Goal: Task Accomplishment & Management: Complete application form

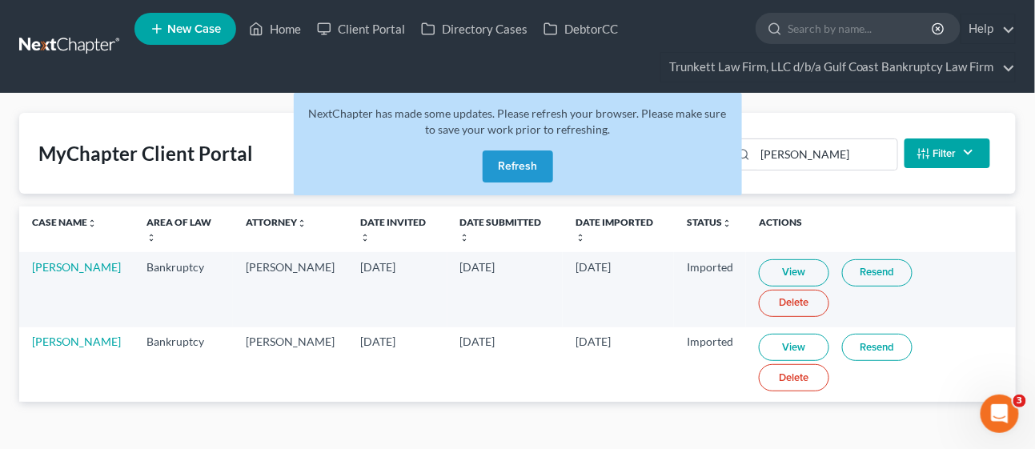
click at [514, 159] on button "Refresh" at bounding box center [518, 166] width 70 height 32
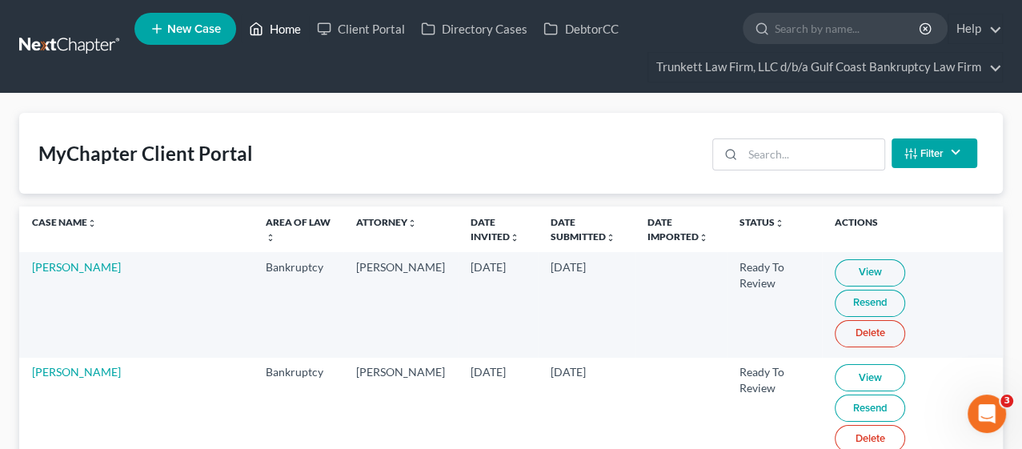
click at [294, 30] on link "Home" at bounding box center [275, 28] width 68 height 29
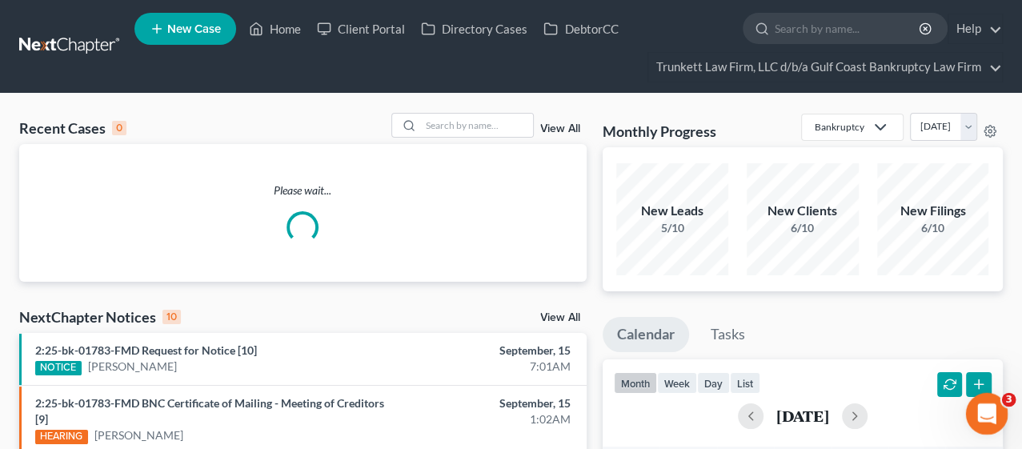
click at [978, 408] on icon "Open Intercom Messenger" at bounding box center [984, 412] width 26 height 26
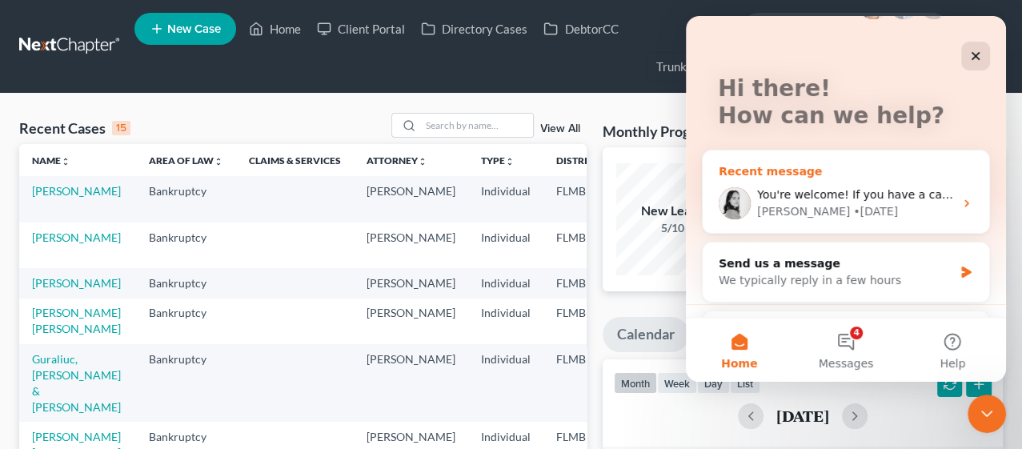
scroll to position [89, 0]
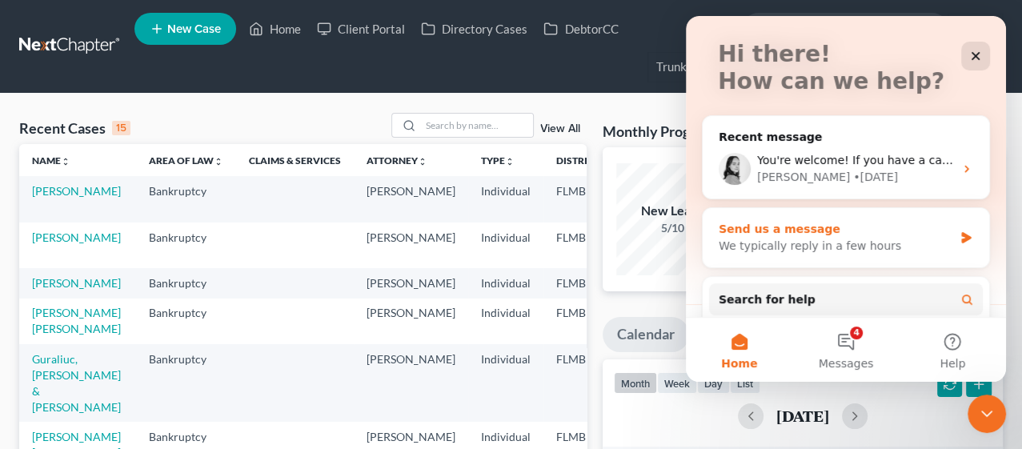
click at [794, 238] on div "We typically reply in a few hours" at bounding box center [836, 246] width 234 height 17
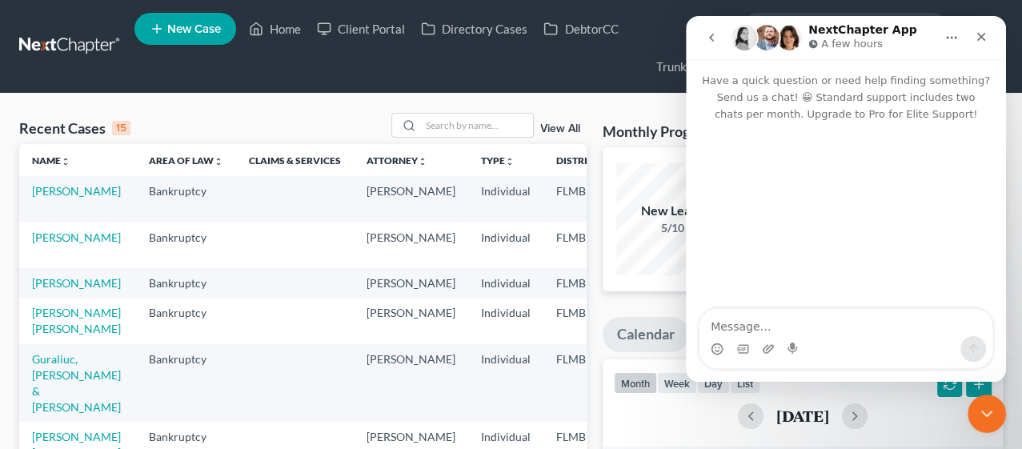
type textarea "h"
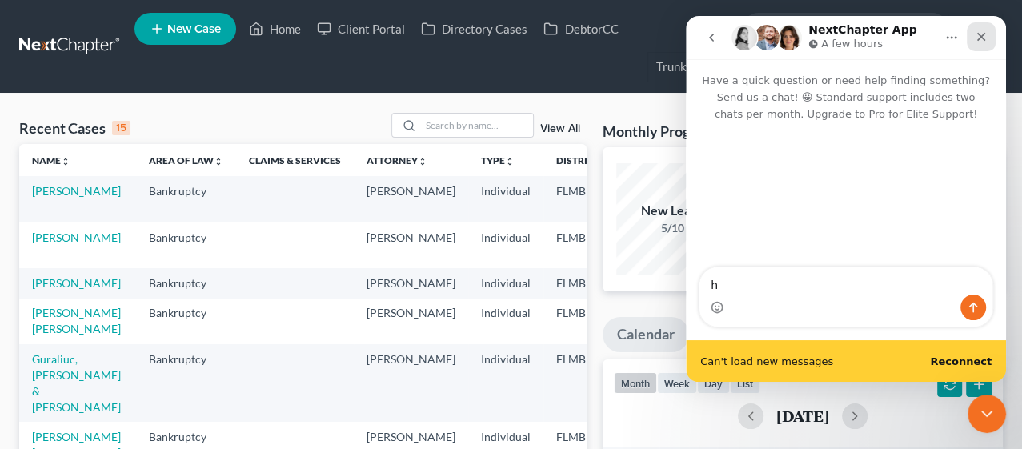
type textarea "h"
click at [980, 35] on icon "Close" at bounding box center [981, 37] width 9 height 9
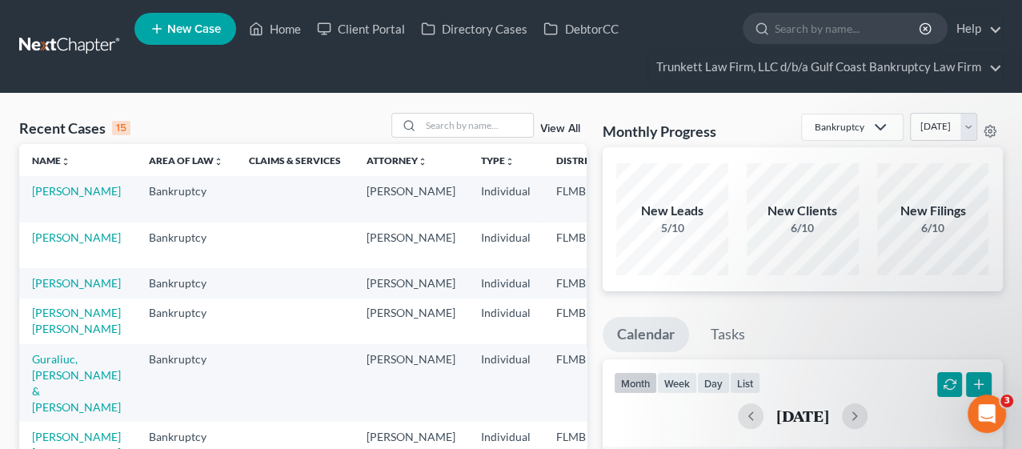
scroll to position [0, 0]
click at [982, 404] on icon "Open Intercom Messenger" at bounding box center [984, 412] width 26 height 26
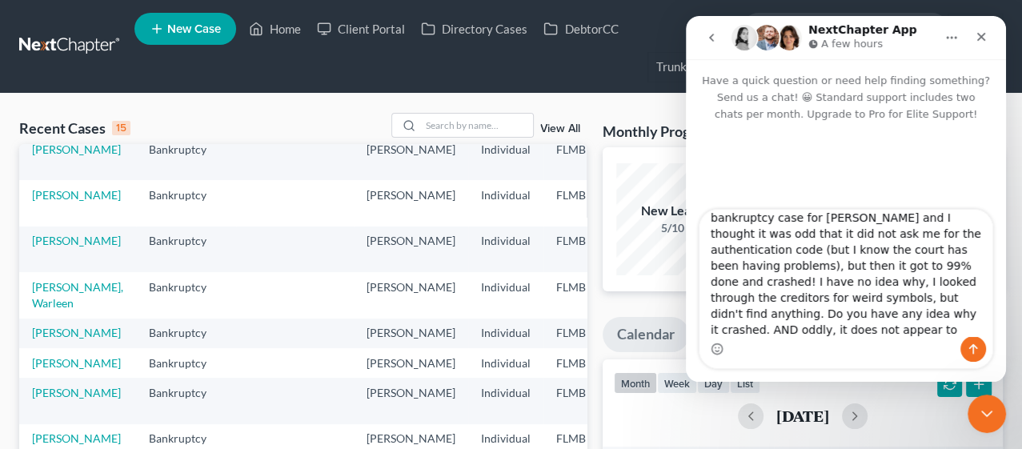
scroll to position [42, 0]
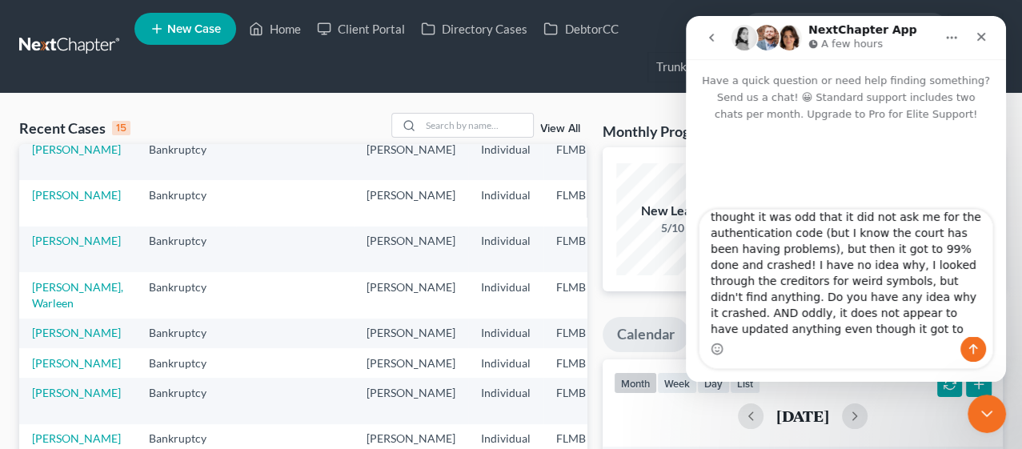
type textarea "Good morning. [DATE] I tried to run a bankruptcy case for [PERSON_NAME] and I t…"
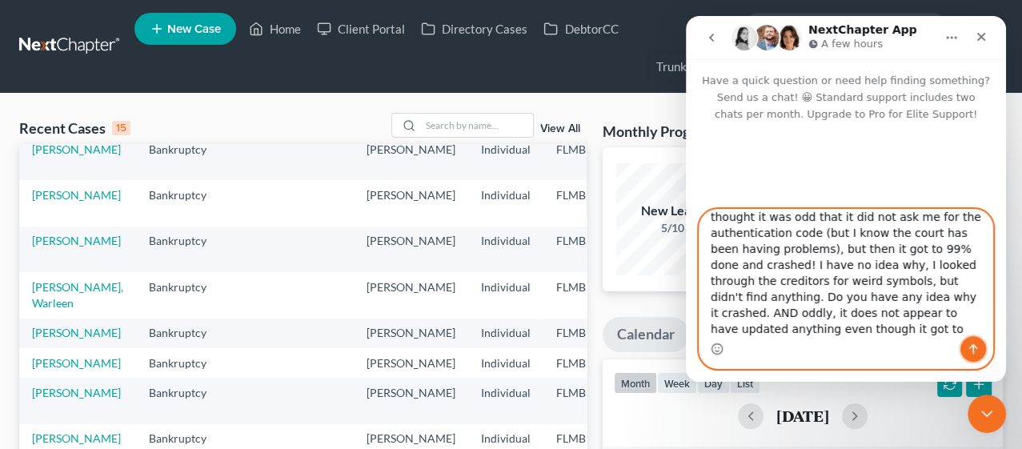
click at [974, 347] on icon "Send a message…" at bounding box center [973, 349] width 13 height 13
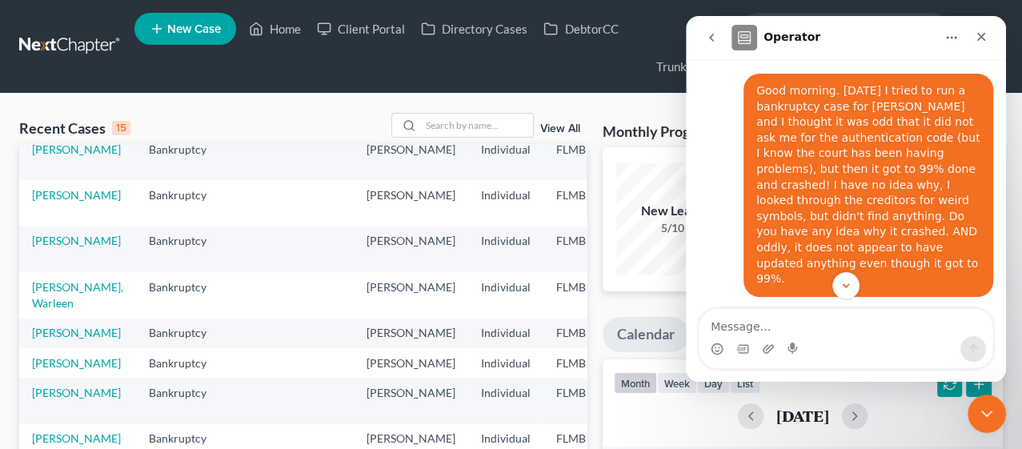
scroll to position [89, 0]
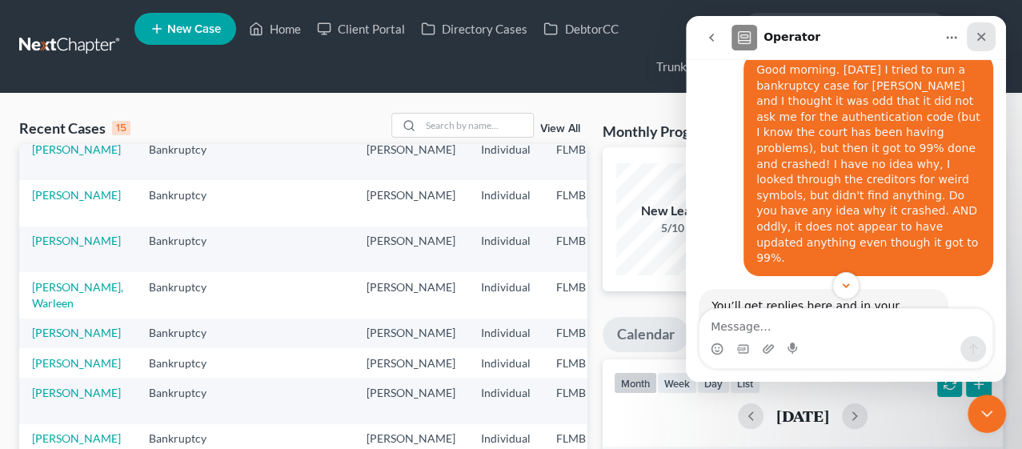
click at [982, 38] on icon "Close" at bounding box center [981, 37] width 9 height 9
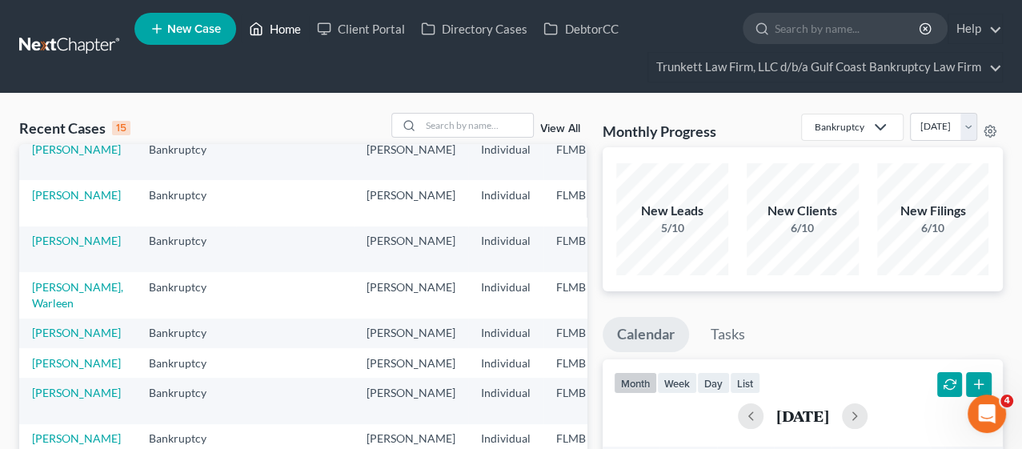
click at [288, 32] on link "Home" at bounding box center [275, 28] width 68 height 29
click at [462, 120] on input "search" at bounding box center [477, 125] width 112 height 23
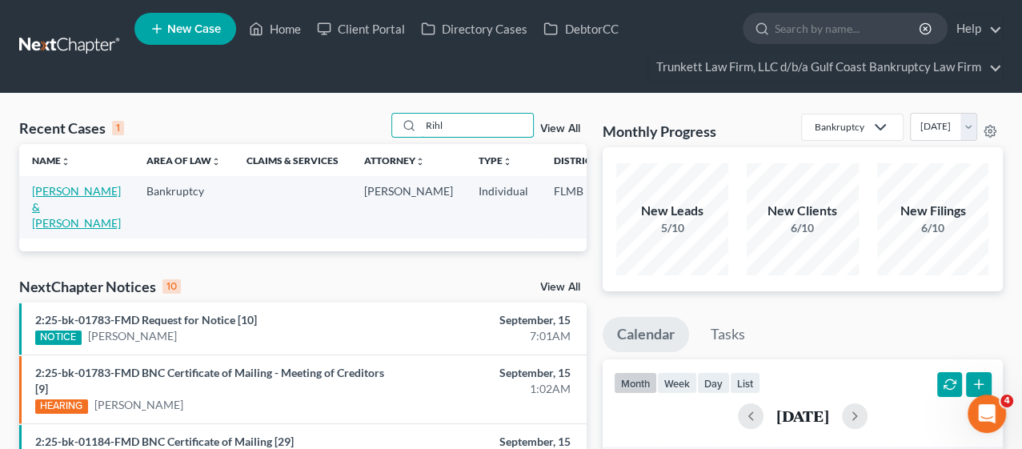
type input "Rihl"
click at [46, 221] on link "[PERSON_NAME] & [PERSON_NAME]" at bounding box center [76, 207] width 89 height 46
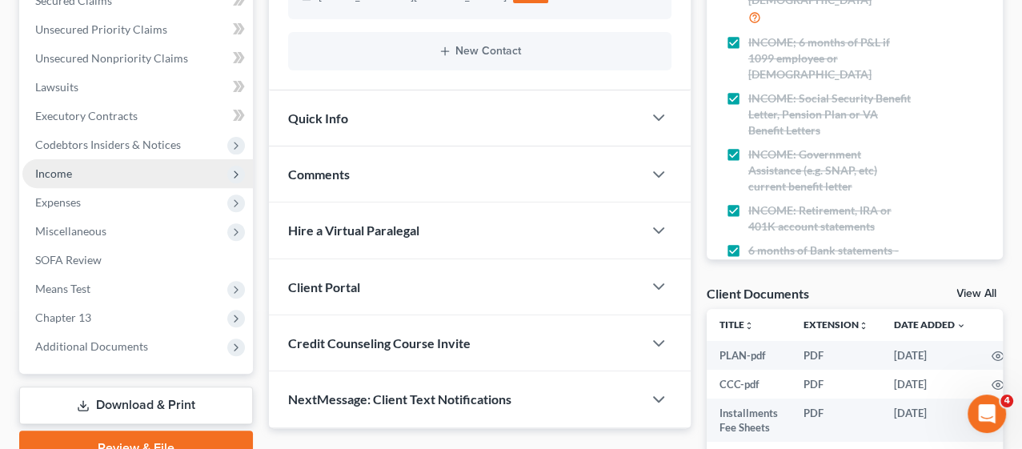
scroll to position [355, 0]
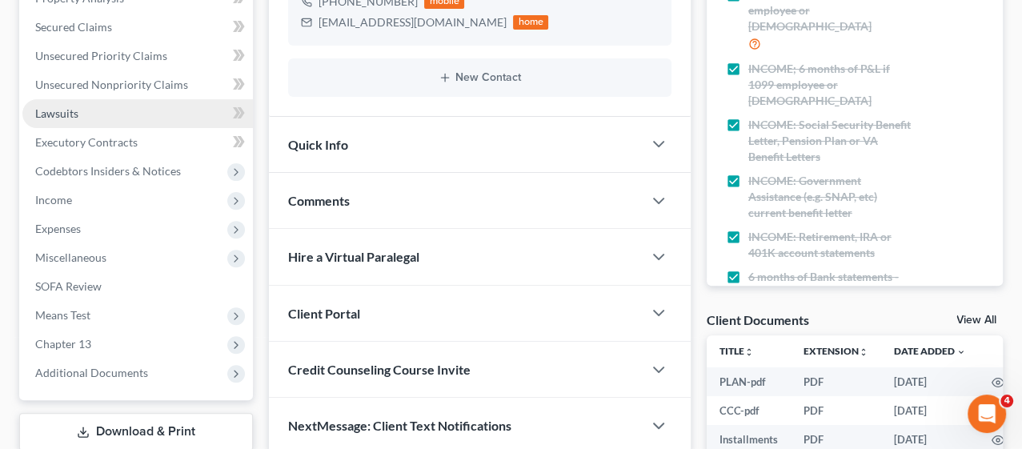
click at [84, 110] on link "Lawsuits" at bounding box center [137, 113] width 230 height 29
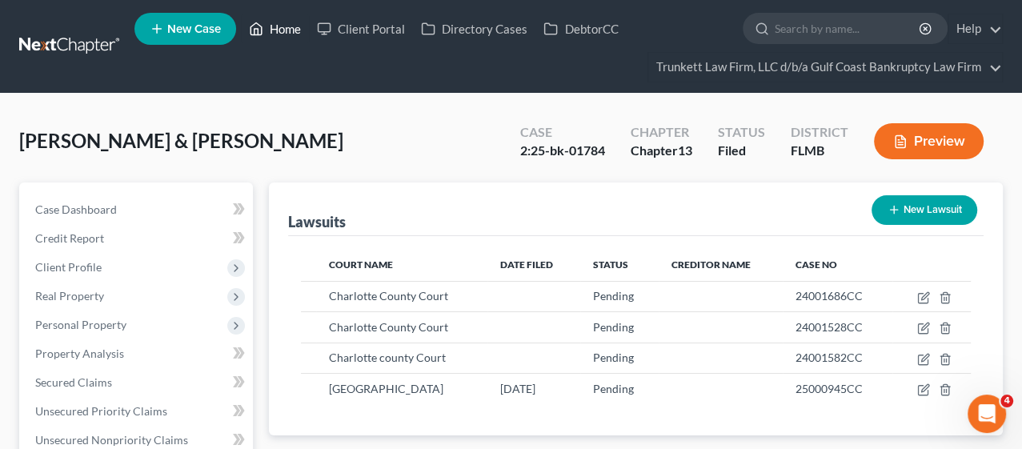
click at [278, 25] on link "Home" at bounding box center [275, 28] width 68 height 29
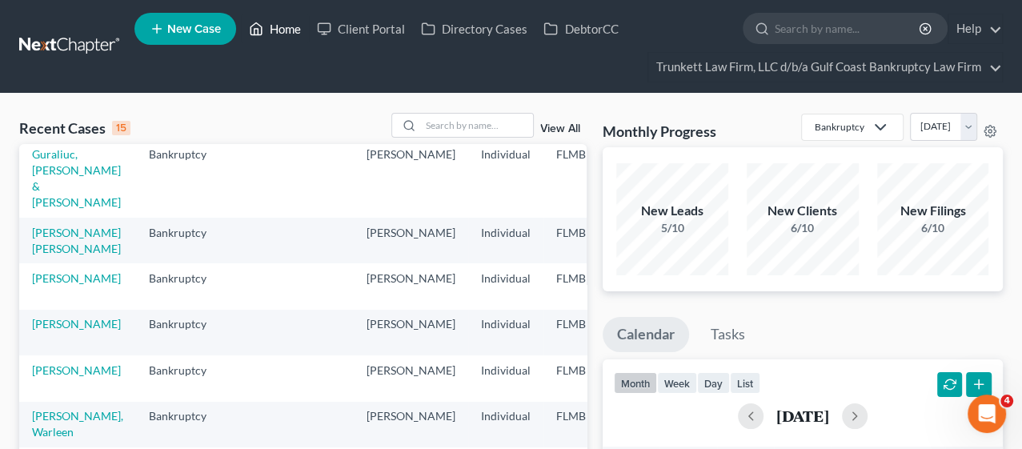
scroll to position [1285, 0]
click at [470, 126] on input "search" at bounding box center [477, 125] width 112 height 23
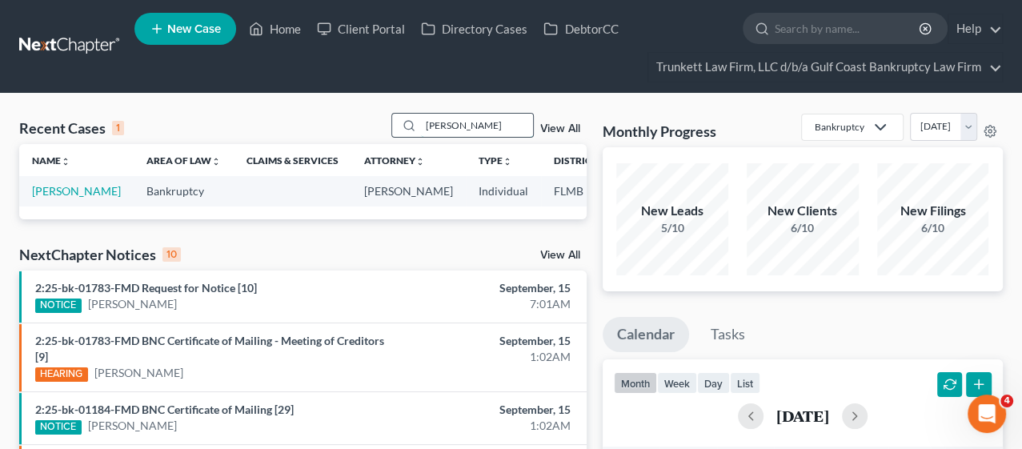
scroll to position [0, 0]
type input "[PERSON_NAME]"
click at [42, 198] on link "[PERSON_NAME]" at bounding box center [76, 191] width 89 height 14
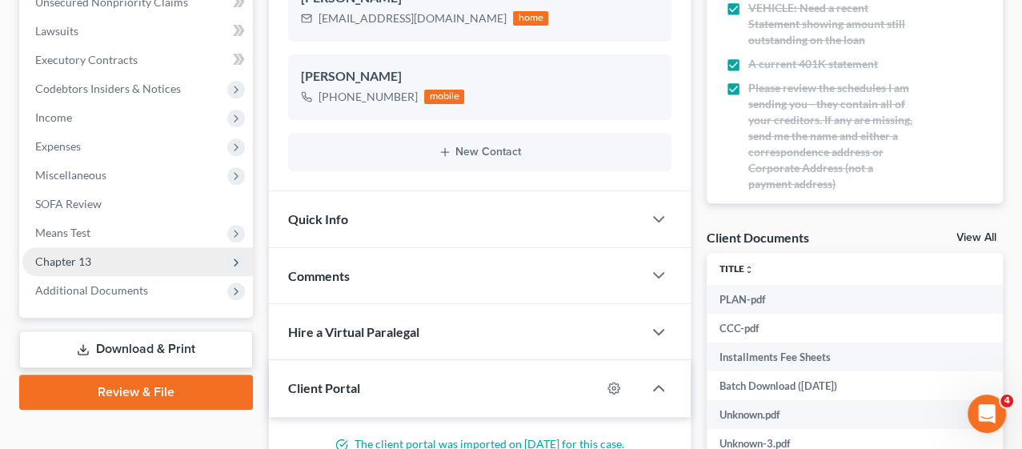
scroll to position [444, 0]
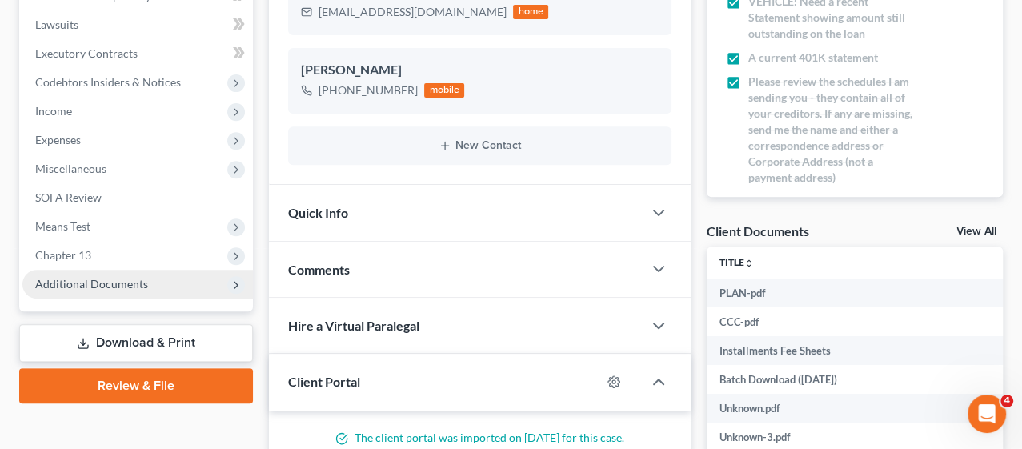
click at [77, 278] on span "Additional Documents" at bounding box center [91, 284] width 113 height 14
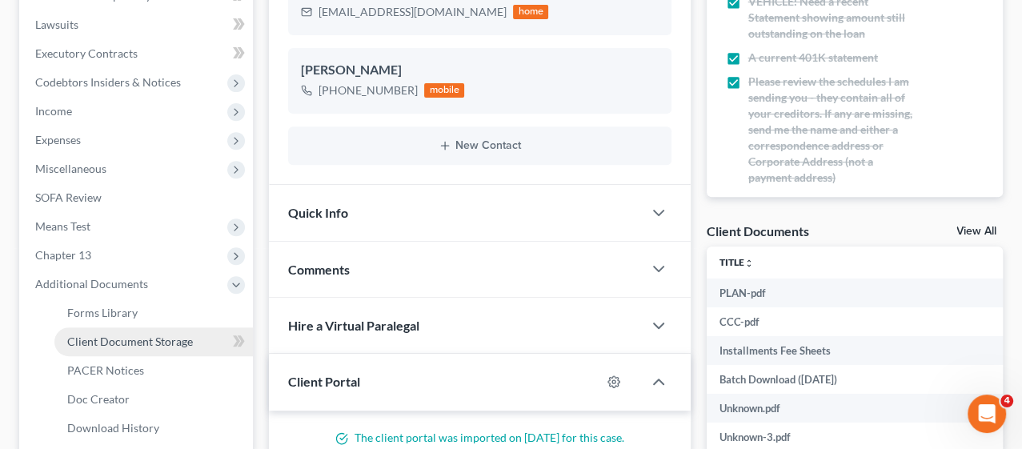
click at [118, 339] on span "Client Document Storage" at bounding box center [130, 342] width 126 height 14
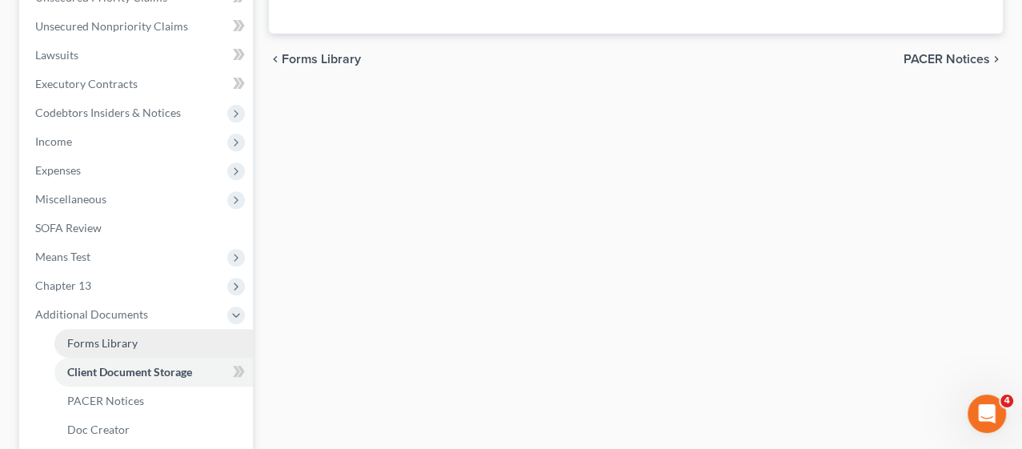
select select "4"
select select "9"
select select "12"
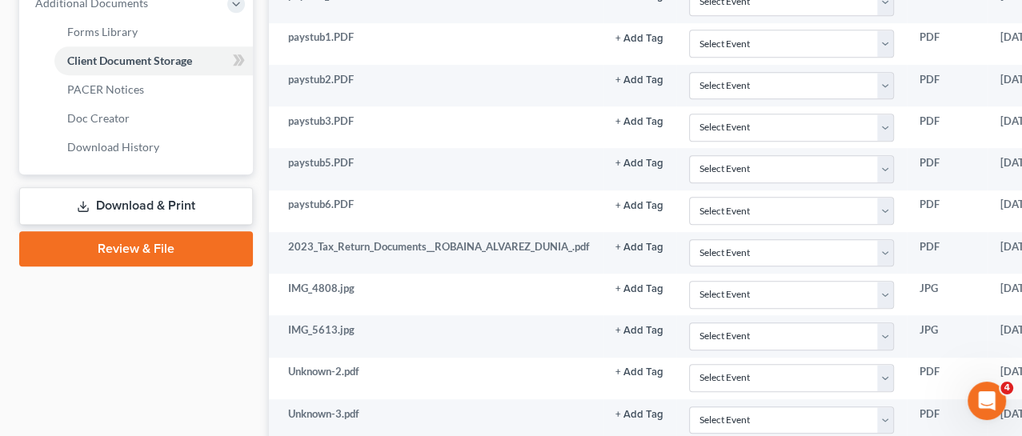
scroll to position [695, 0]
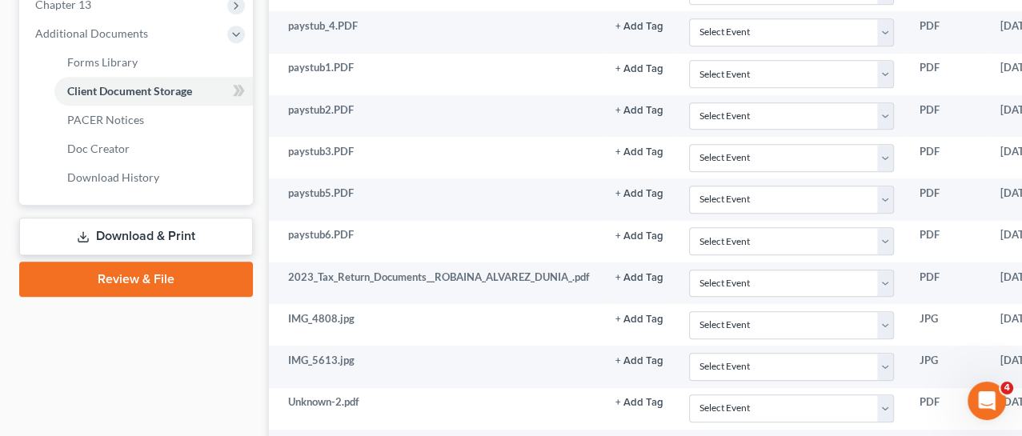
click at [140, 279] on link "Review & File" at bounding box center [136, 279] width 234 height 35
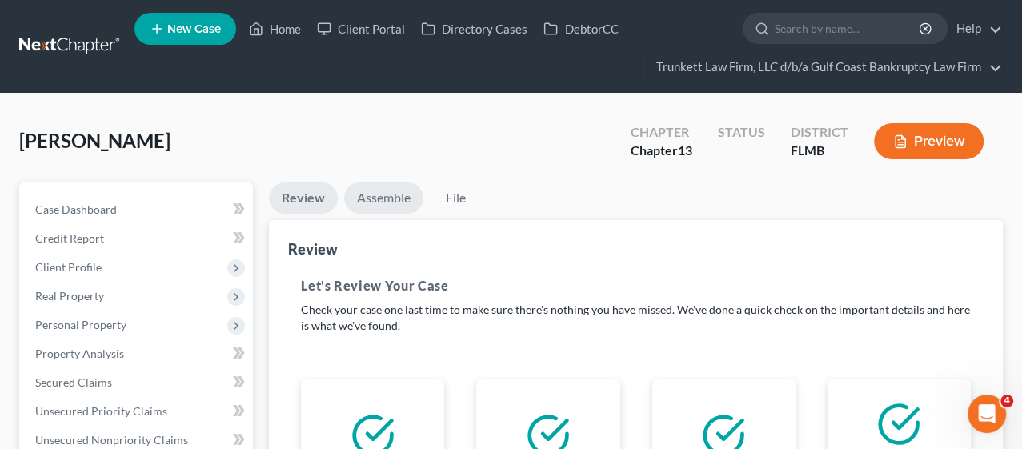
click at [387, 198] on link "Assemble" at bounding box center [383, 197] width 79 height 31
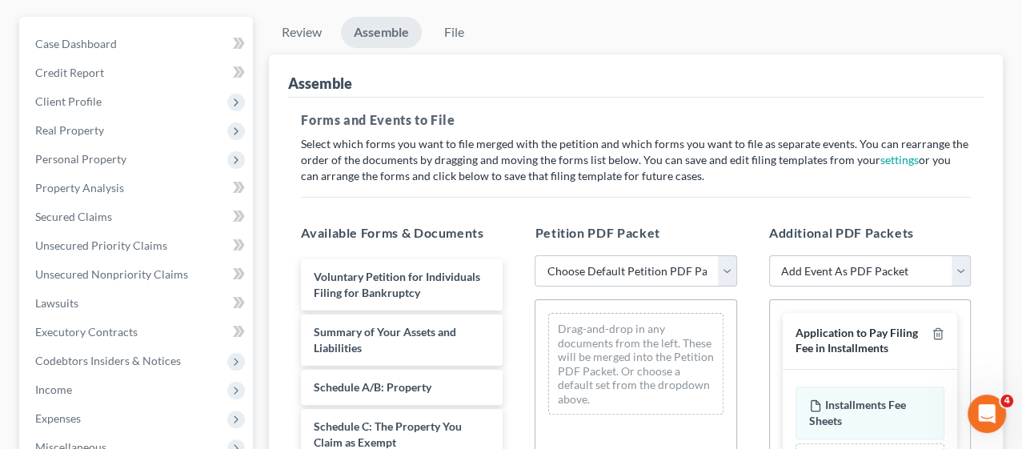
scroll to position [178, 0]
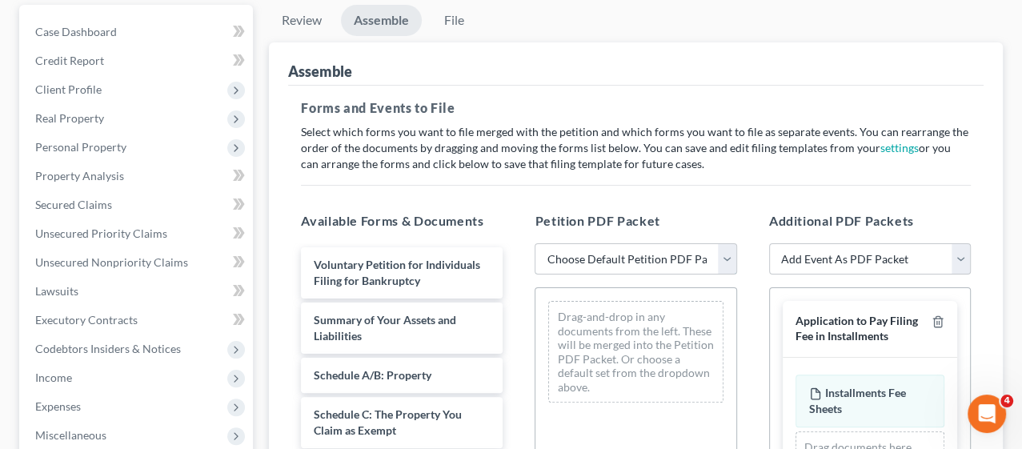
click at [731, 256] on select "Choose Default Petition PDF Packet Complete Bankruptcy Petition (all forms and …" at bounding box center [636, 259] width 202 height 32
select select "0"
click at [535, 243] on select "Choose Default Petition PDF Packet Complete Bankruptcy Petition (all forms and …" at bounding box center [636, 259] width 202 height 32
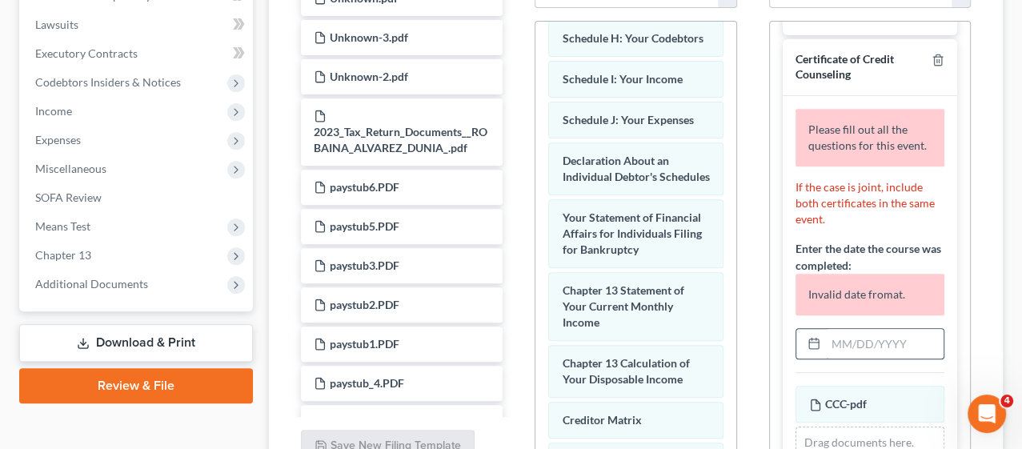
scroll to position [266, 0]
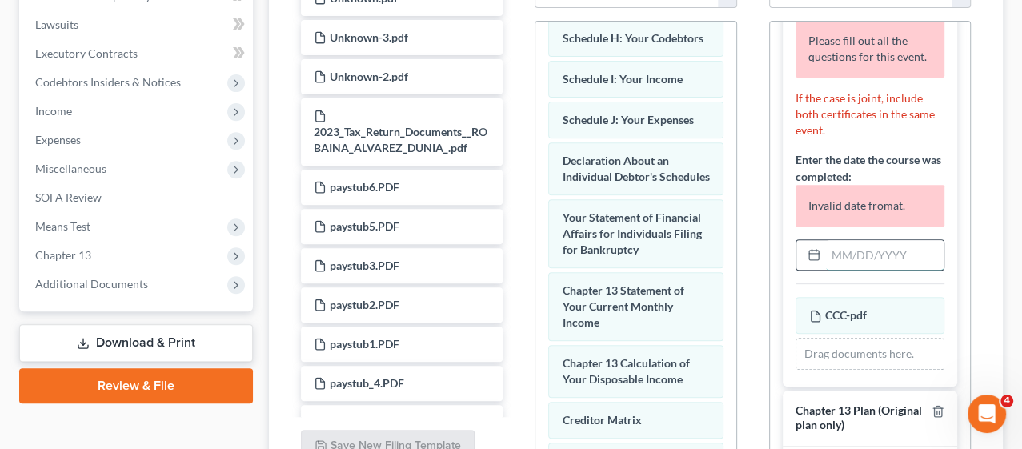
click at [859, 270] on input "text" at bounding box center [885, 255] width 118 height 30
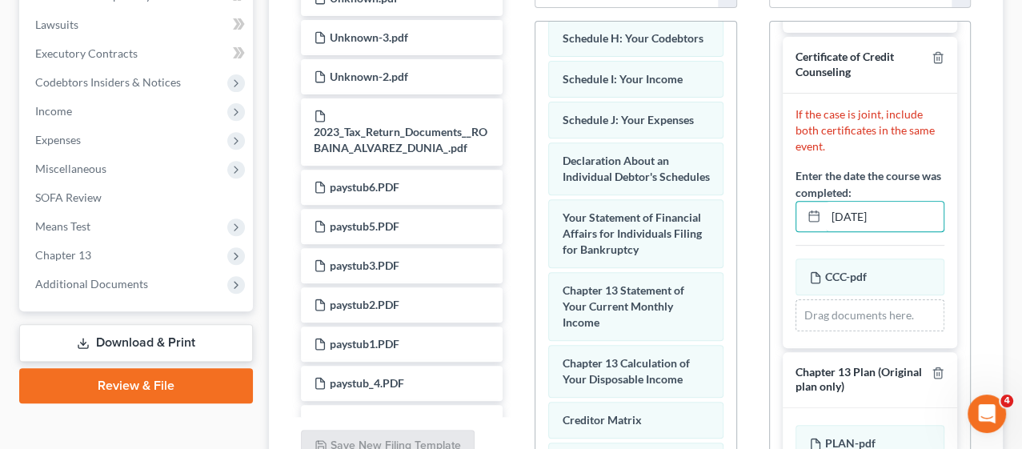
type input "[DATE]"
click at [915, 246] on div "If the case is joint, include both certificates in the same event. Enter the da…" at bounding box center [870, 221] width 174 height 254
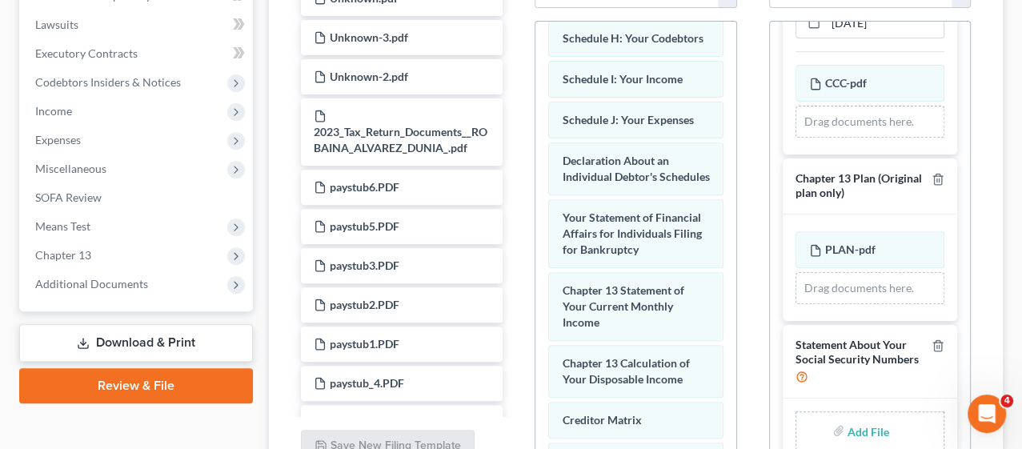
scroll to position [397, 0]
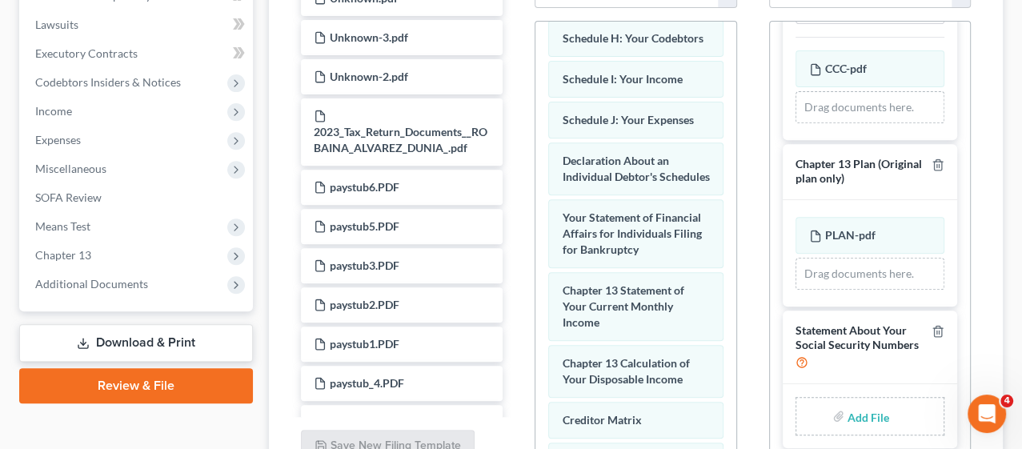
click at [861, 411] on input "file" at bounding box center [866, 416] width 38 height 29
type input "C:\fakepath\STATEMENT OF SOCIAL SECURITY.pdf"
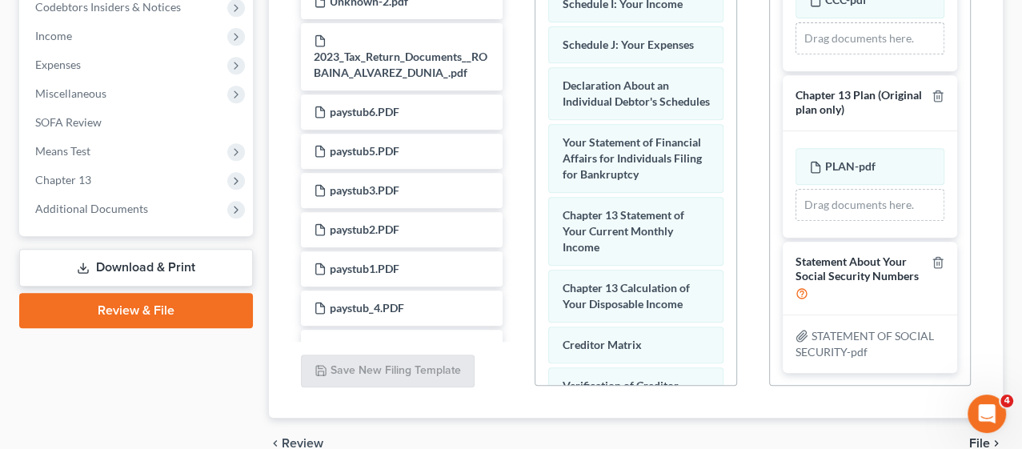
scroll to position [597, 0]
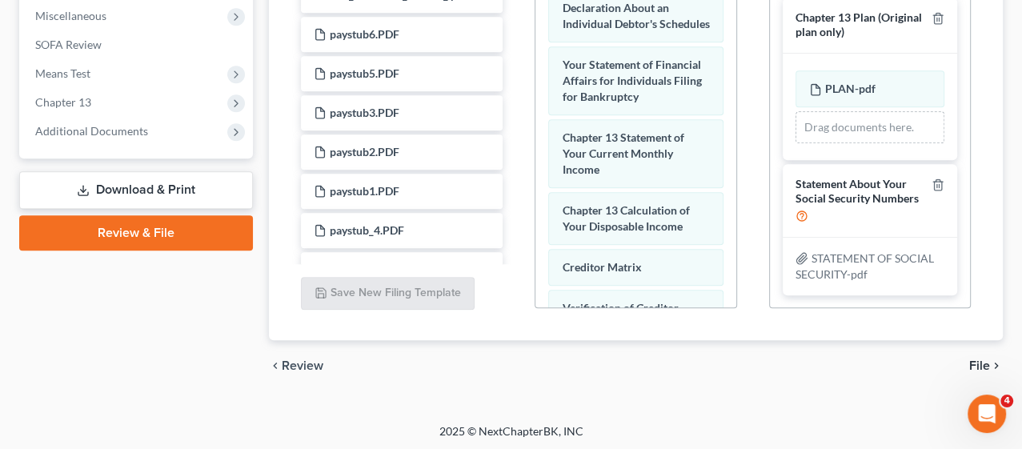
click at [975, 363] on span "File" at bounding box center [979, 365] width 21 height 13
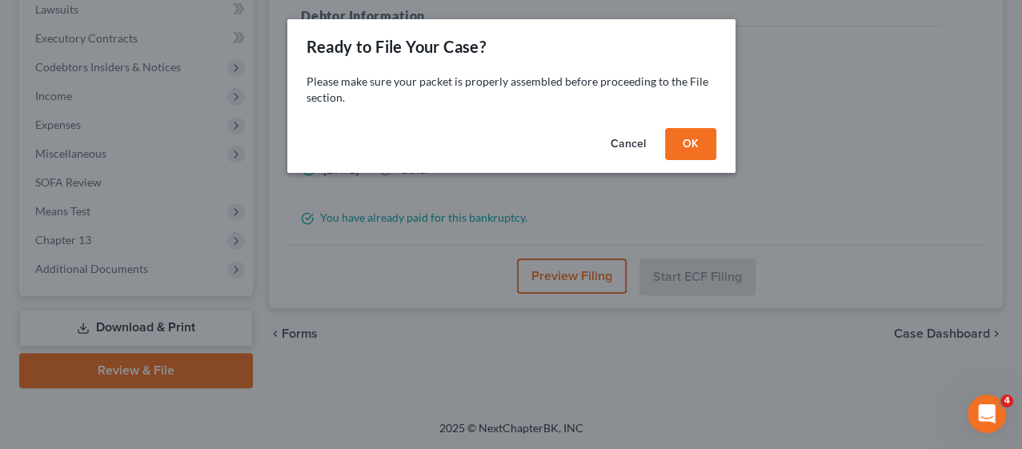
scroll to position [456, 0]
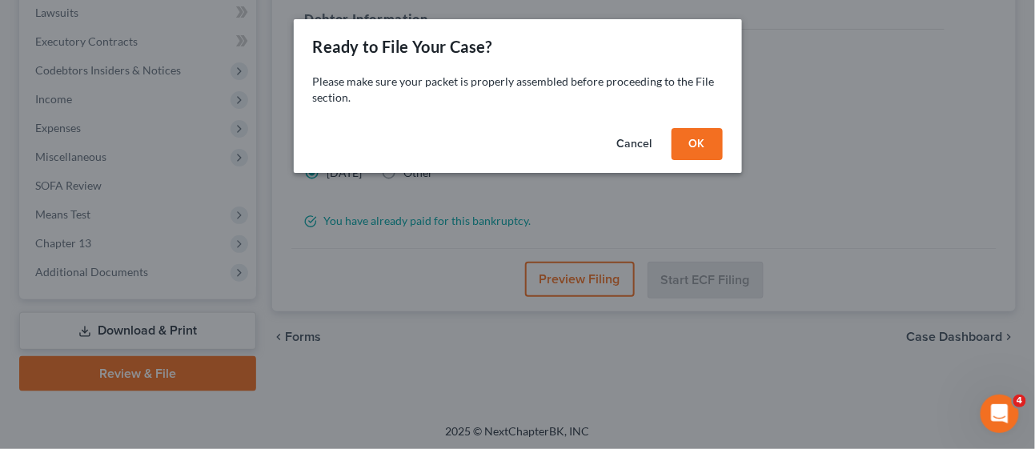
click at [704, 150] on button "OK" at bounding box center [696, 144] width 51 height 32
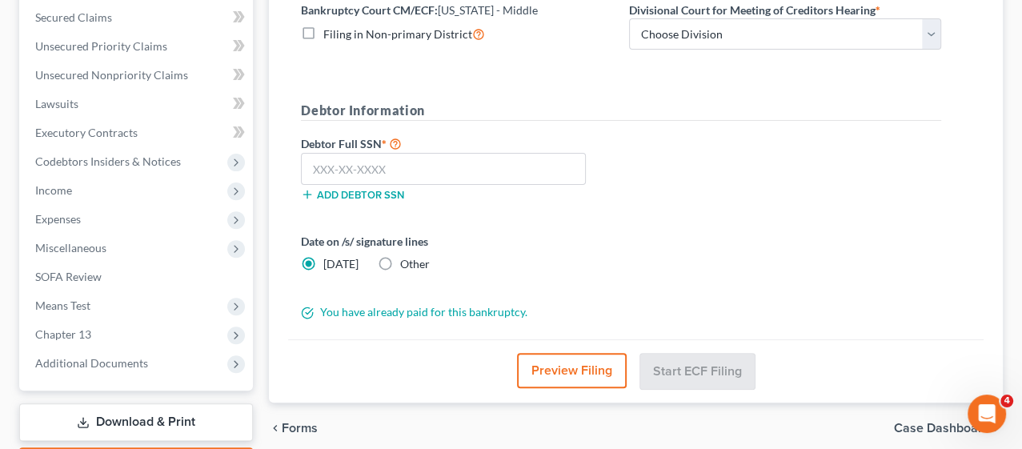
scroll to position [190, 0]
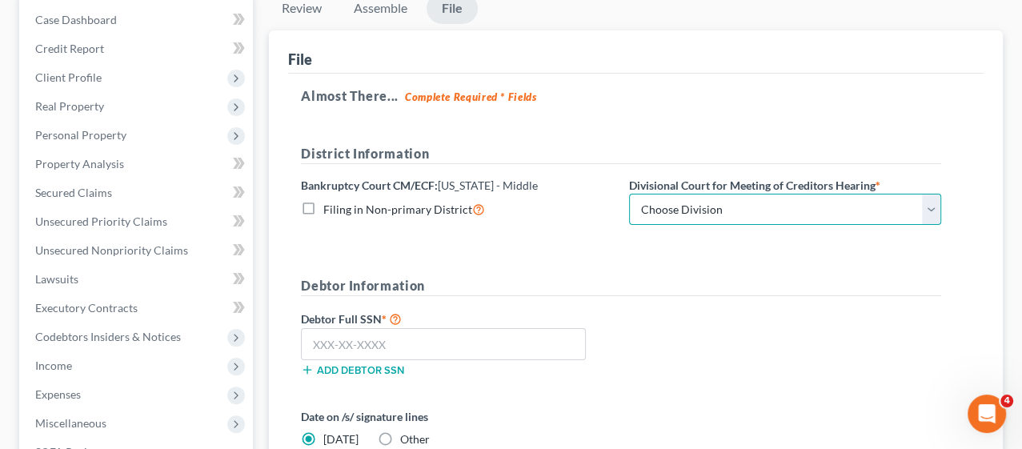
click at [676, 197] on select "Choose Division [GEOGRAPHIC_DATA][PERSON_NAME] [GEOGRAPHIC_DATA] [GEOGRAPHIC_DA…" at bounding box center [785, 210] width 312 height 32
select select "0"
click at [629, 194] on select "Choose Division [GEOGRAPHIC_DATA][PERSON_NAME] [GEOGRAPHIC_DATA] [GEOGRAPHIC_DA…" at bounding box center [785, 210] width 312 height 32
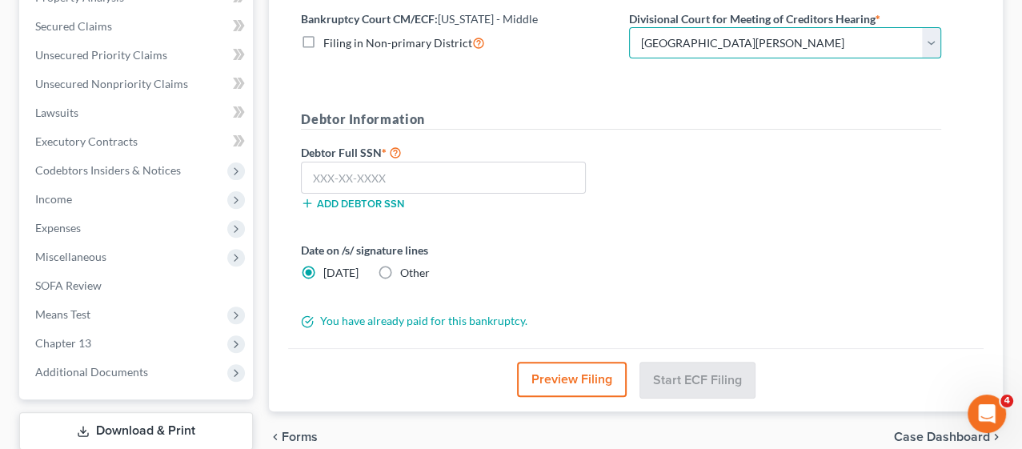
scroll to position [367, 0]
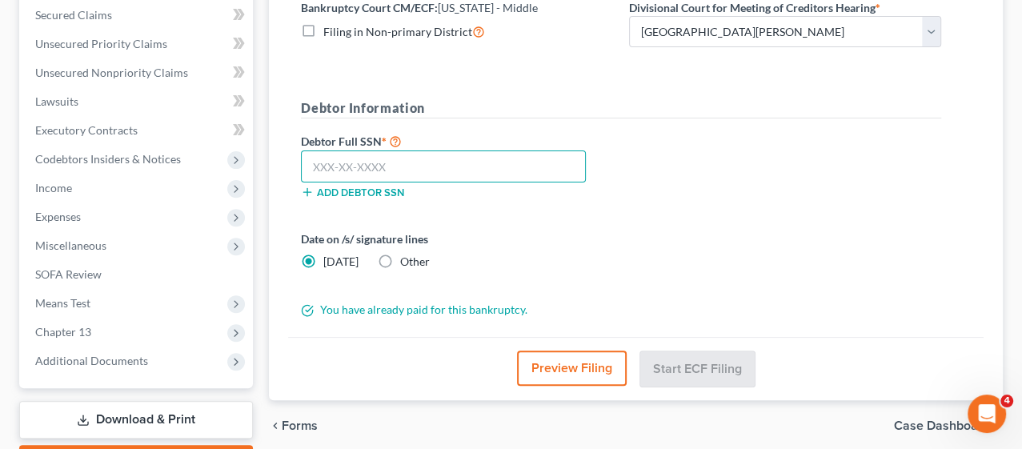
click at [369, 170] on input "text" at bounding box center [443, 166] width 285 height 32
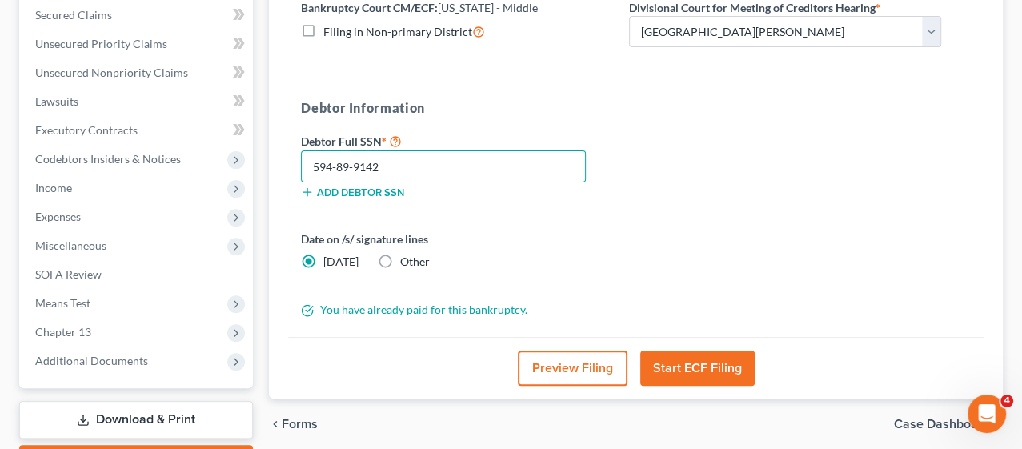
type input "594-89-9142"
click at [400, 255] on label "Other" at bounding box center [415, 262] width 30 height 16
click at [407, 255] on input "Other" at bounding box center [412, 259] width 10 height 10
radio input "true"
radio input "false"
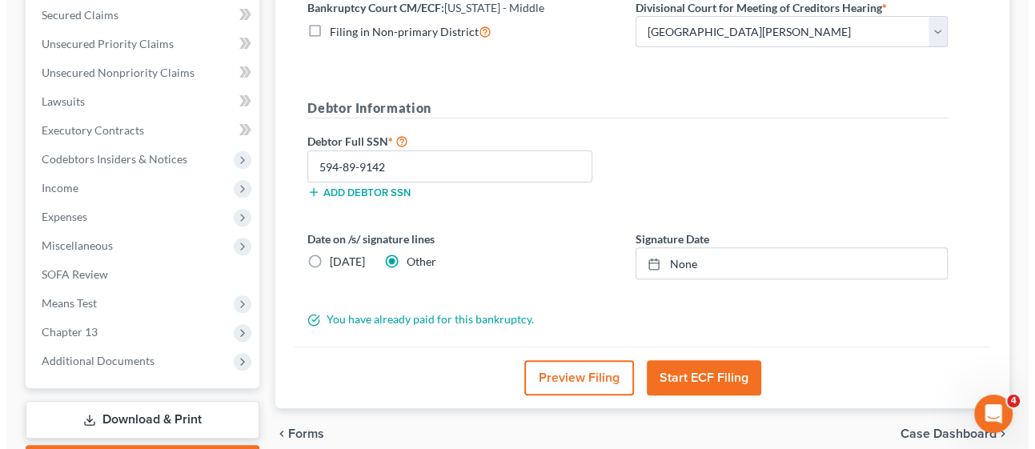
scroll to position [456, 0]
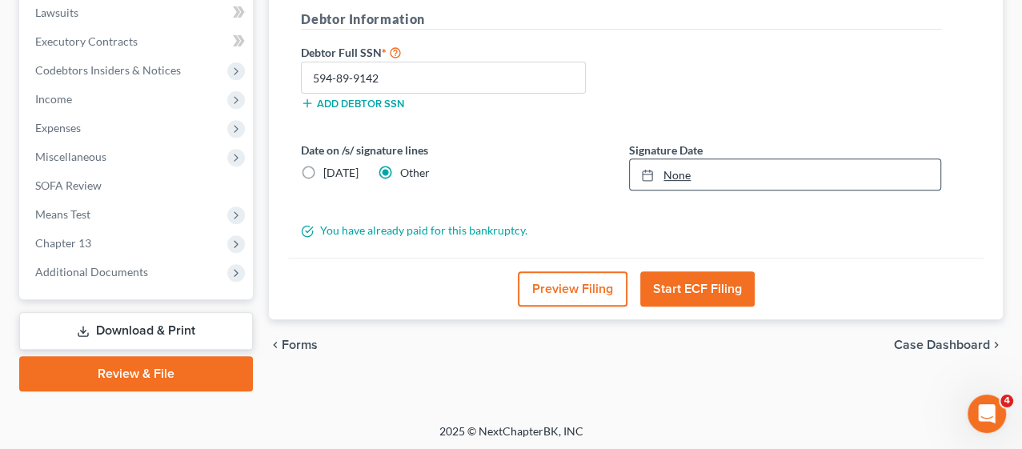
click at [723, 170] on link "None" at bounding box center [785, 174] width 310 height 30
click at [599, 282] on button "Preview Filing" at bounding box center [573, 288] width 110 height 35
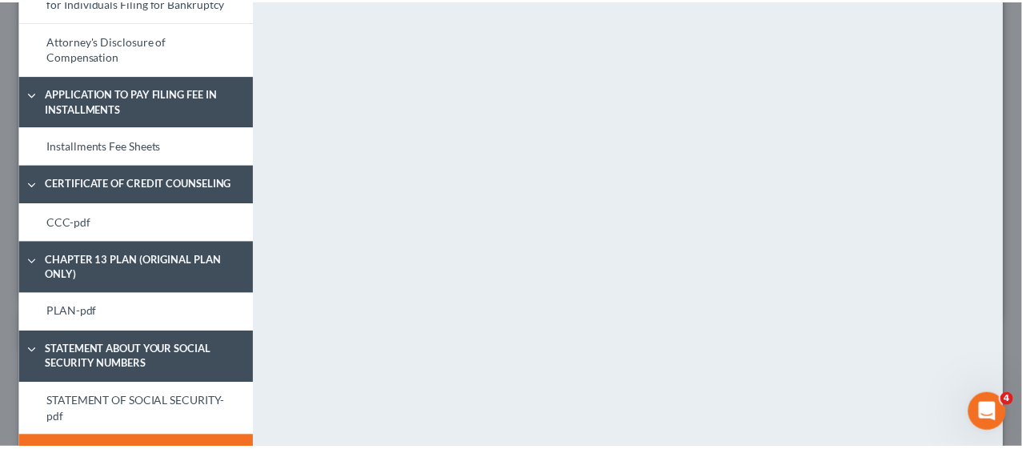
scroll to position [953, 0]
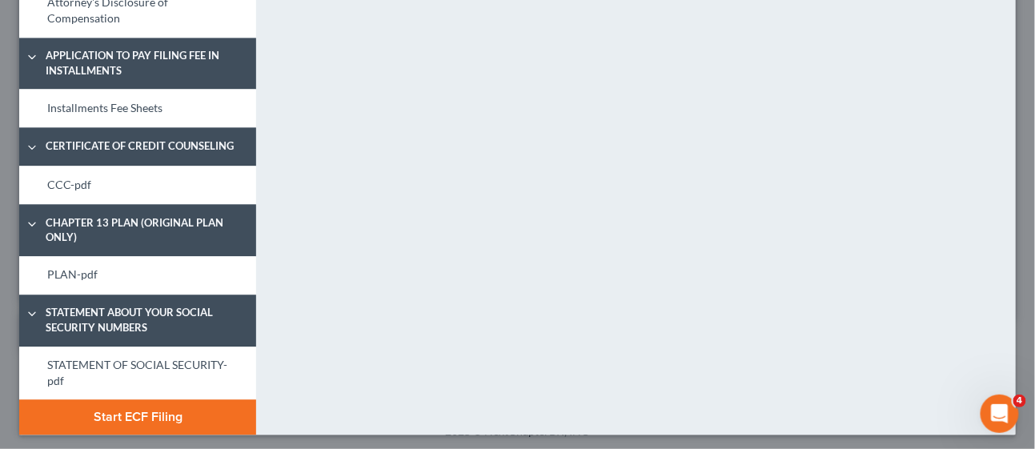
click at [134, 413] on button "Start ECF Filing" at bounding box center [137, 416] width 237 height 35
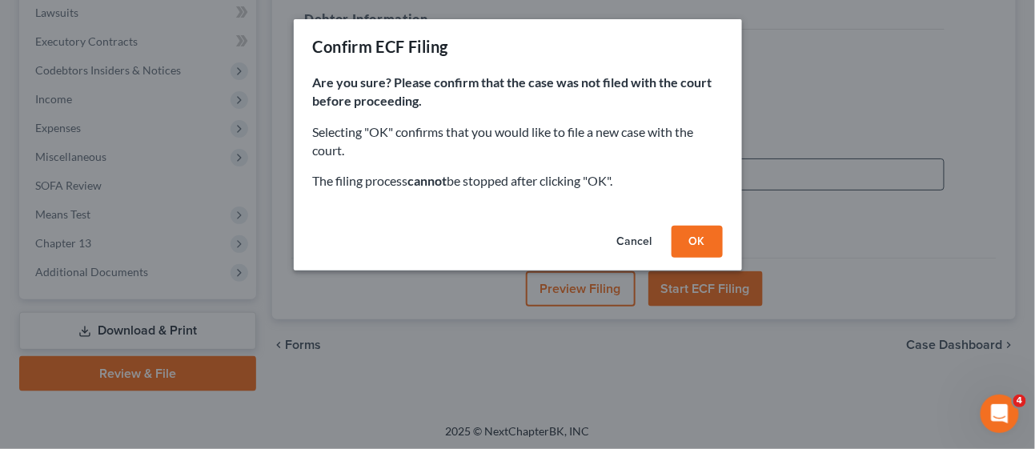
click at [699, 241] on button "OK" at bounding box center [696, 242] width 51 height 32
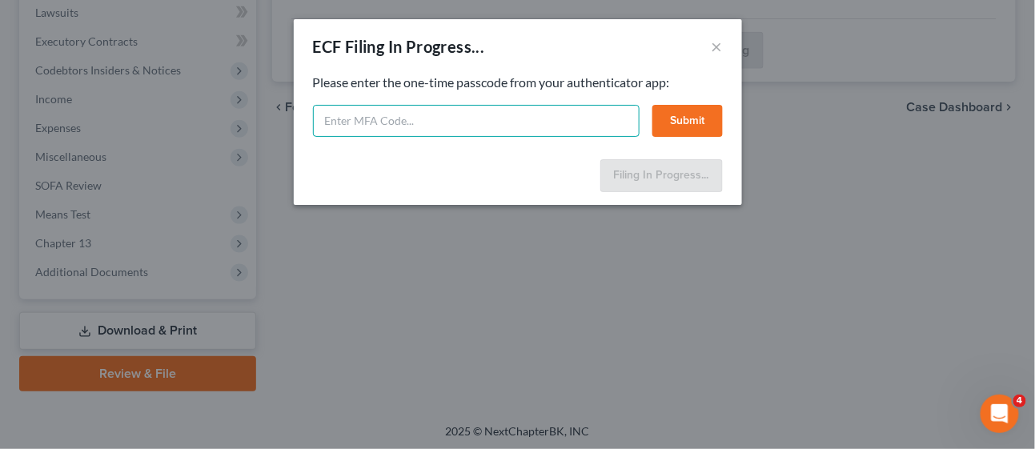
click at [437, 121] on input "text" at bounding box center [476, 121] width 326 height 32
select select "0"
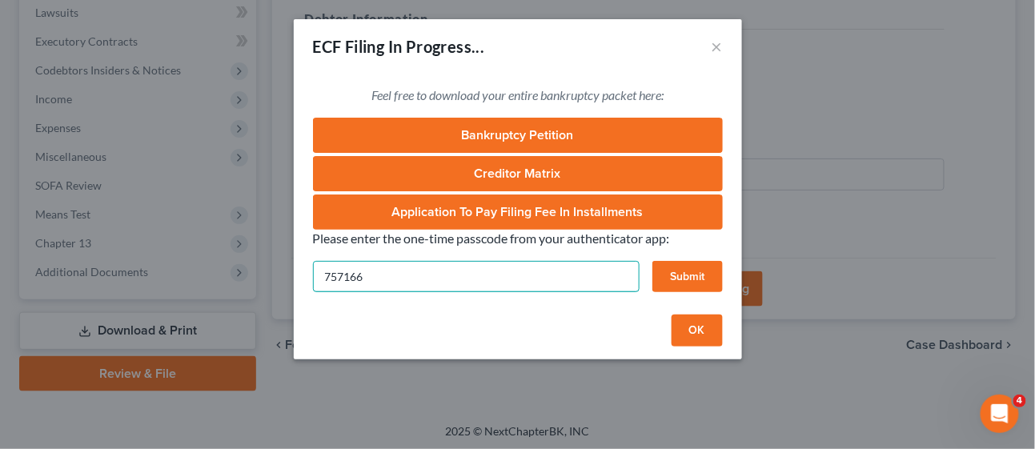
type input "757166"
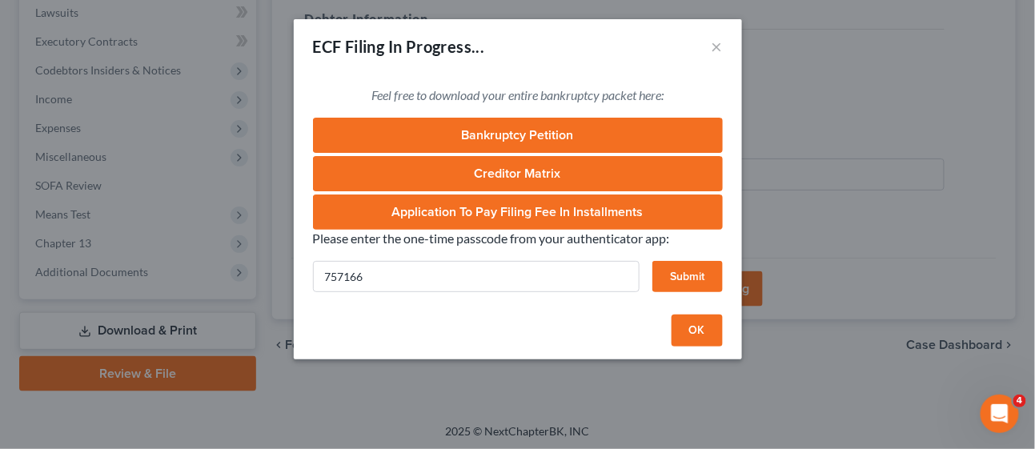
click at [694, 278] on button "Submit" at bounding box center [687, 277] width 70 height 32
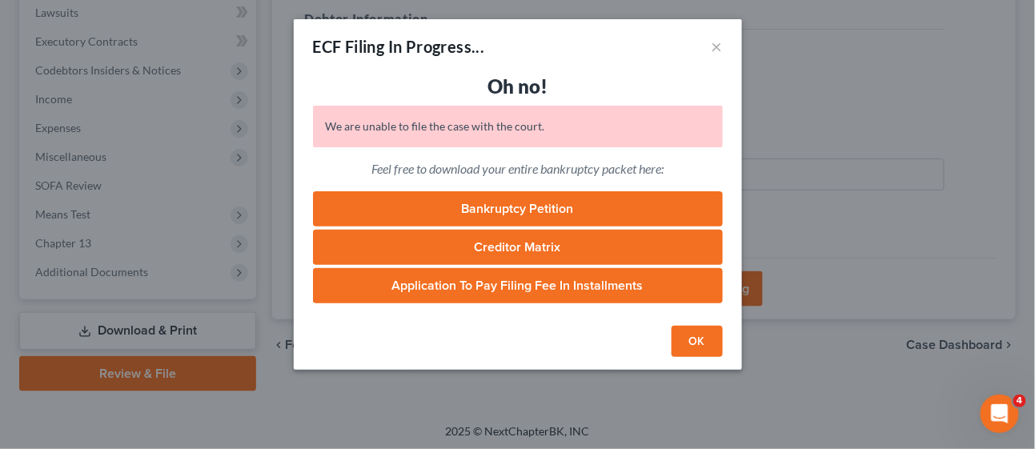
click at [700, 344] on button "OK" at bounding box center [696, 342] width 51 height 32
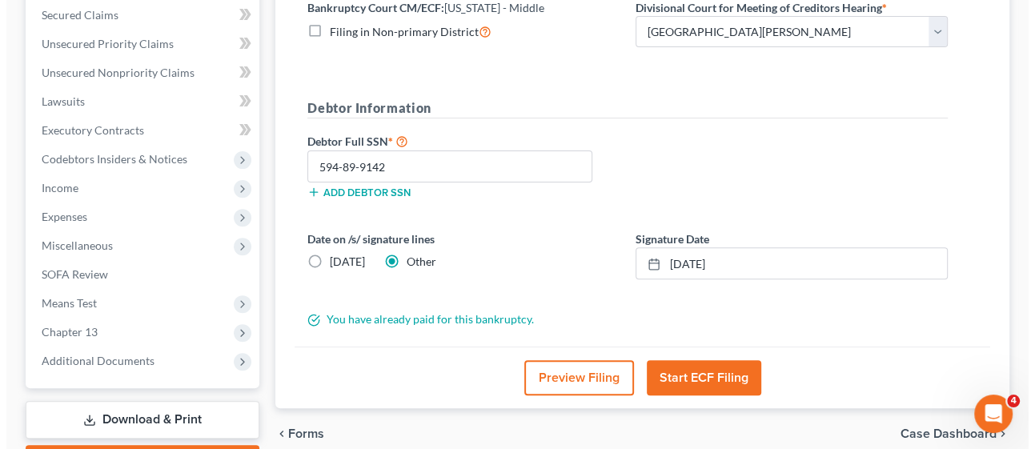
scroll to position [456, 0]
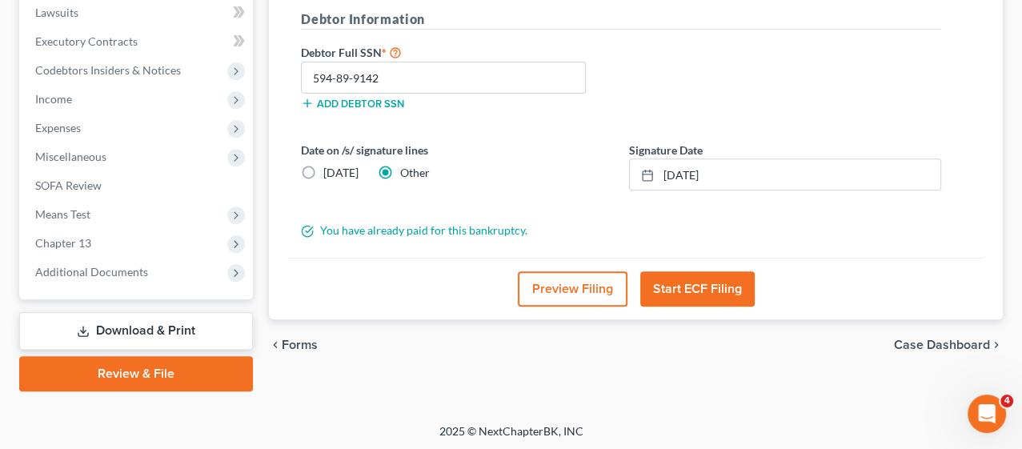
click at [576, 282] on button "Preview Filing" at bounding box center [573, 288] width 110 height 35
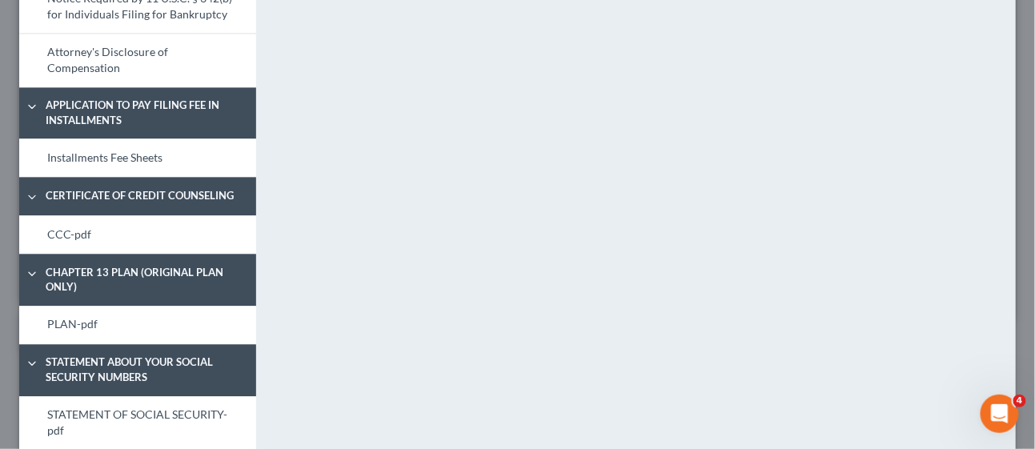
scroll to position [953, 0]
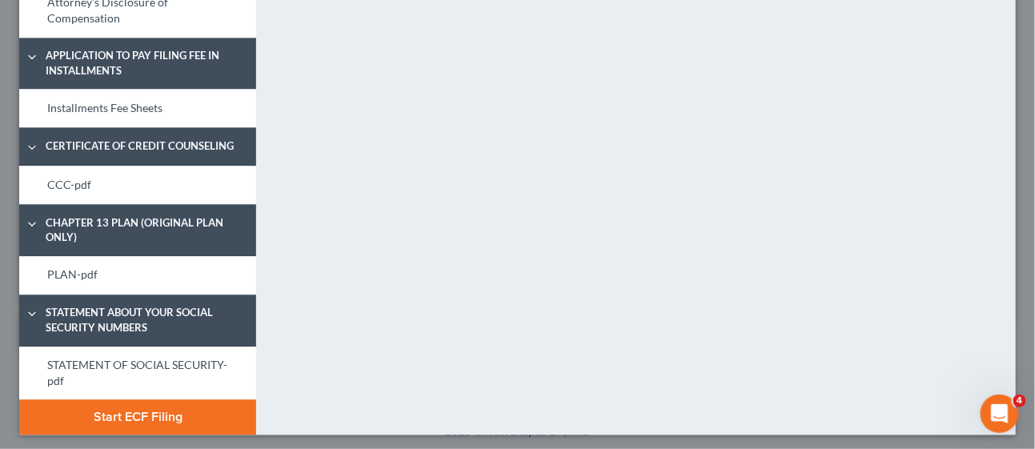
click at [122, 410] on button "Start ECF Filing" at bounding box center [137, 416] width 237 height 35
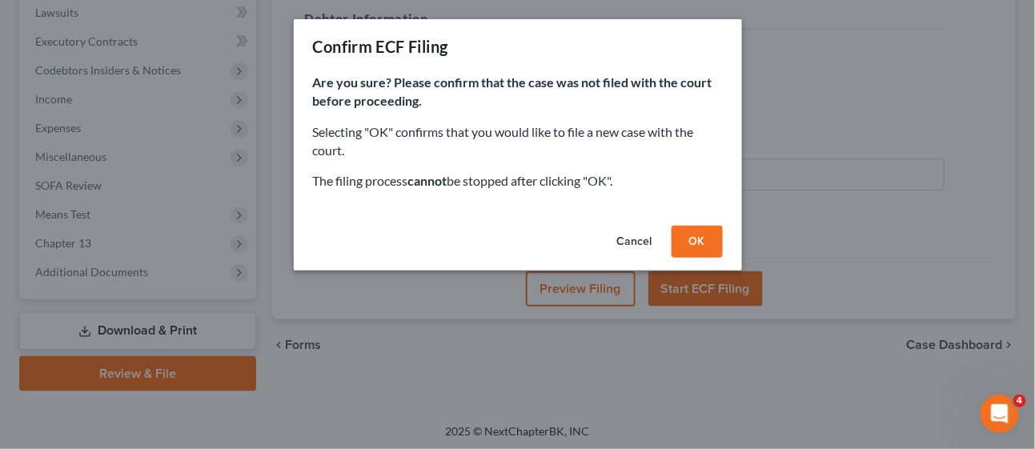
click at [689, 242] on button "OK" at bounding box center [696, 242] width 51 height 32
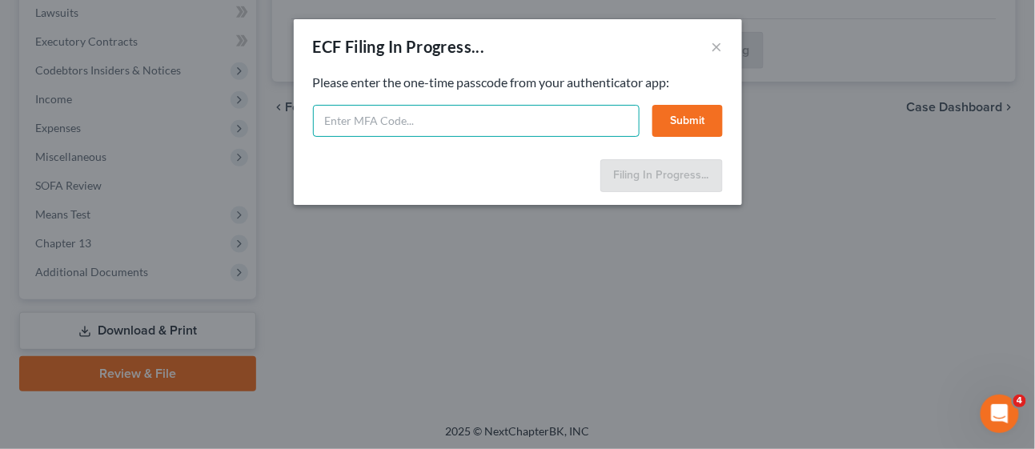
click at [537, 120] on input "text" at bounding box center [476, 121] width 326 height 32
type input "736531"
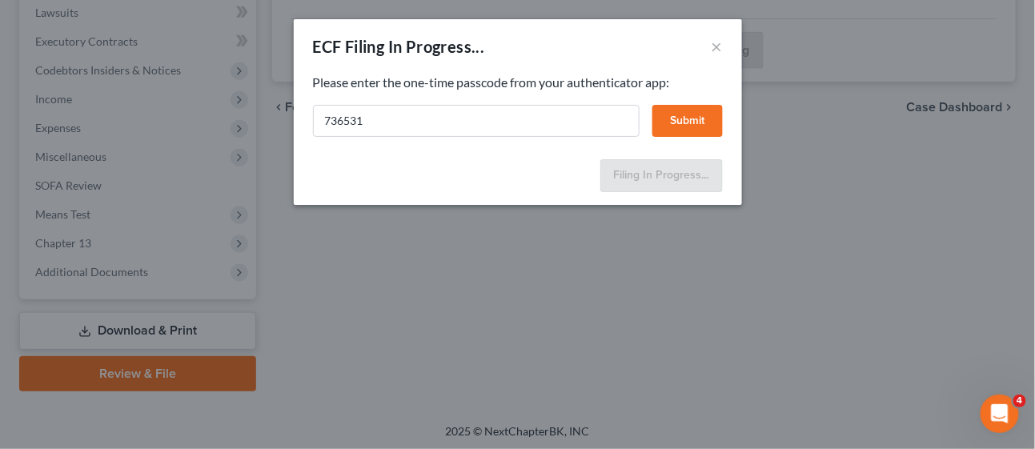
click at [689, 111] on button "Submit" at bounding box center [687, 121] width 70 height 32
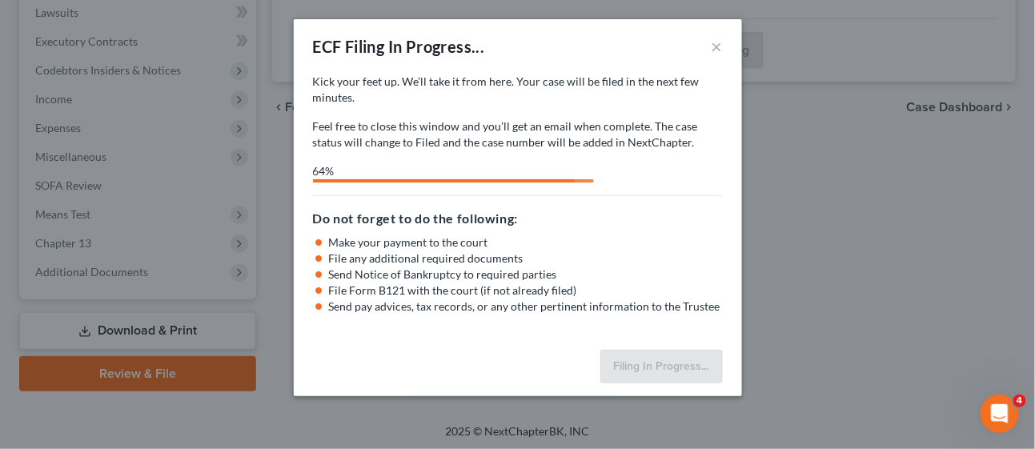
select select "0"
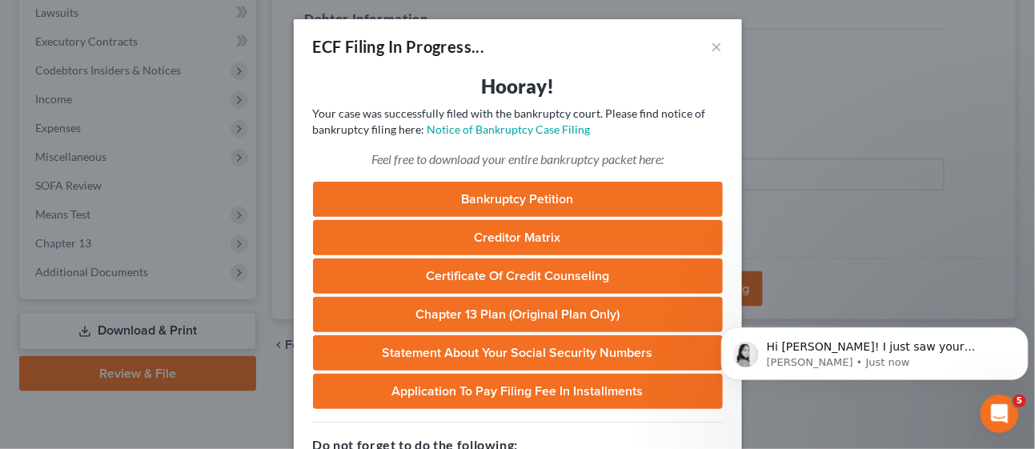
scroll to position [1369, 0]
click at [899, 356] on p "[PERSON_NAME] • 3m ago" at bounding box center [887, 362] width 242 height 14
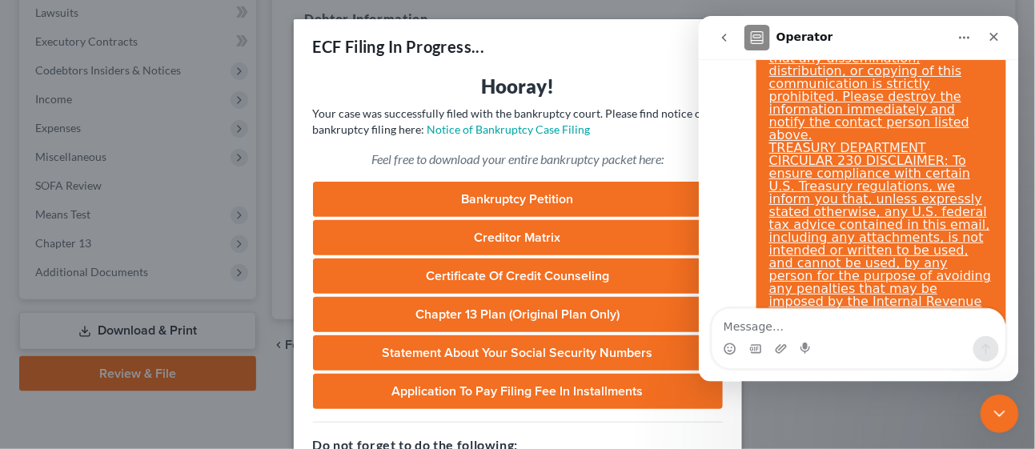
scroll to position [1396, 0]
click at [852, 326] on textarea "Message…" at bounding box center [857, 321] width 293 height 27
type textarea "yes!! thank you!"
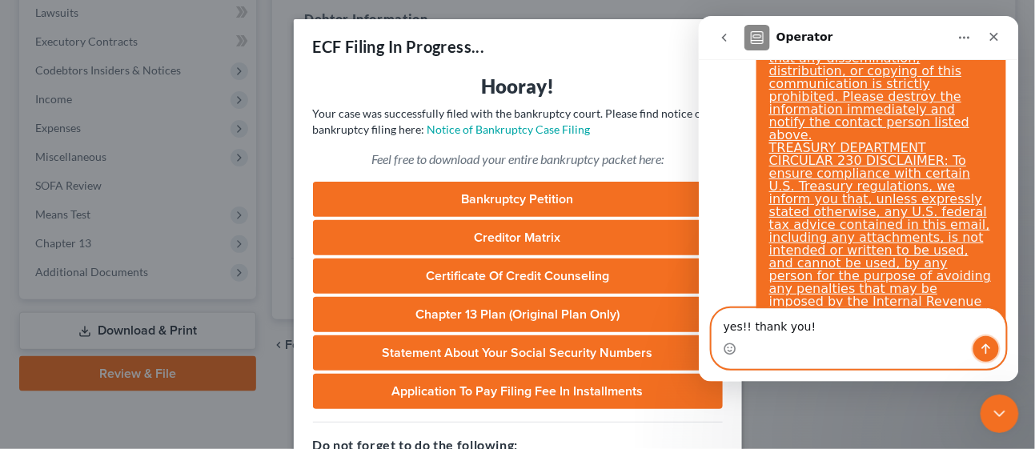
click at [989, 354] on icon "Send a message…" at bounding box center [985, 348] width 13 height 13
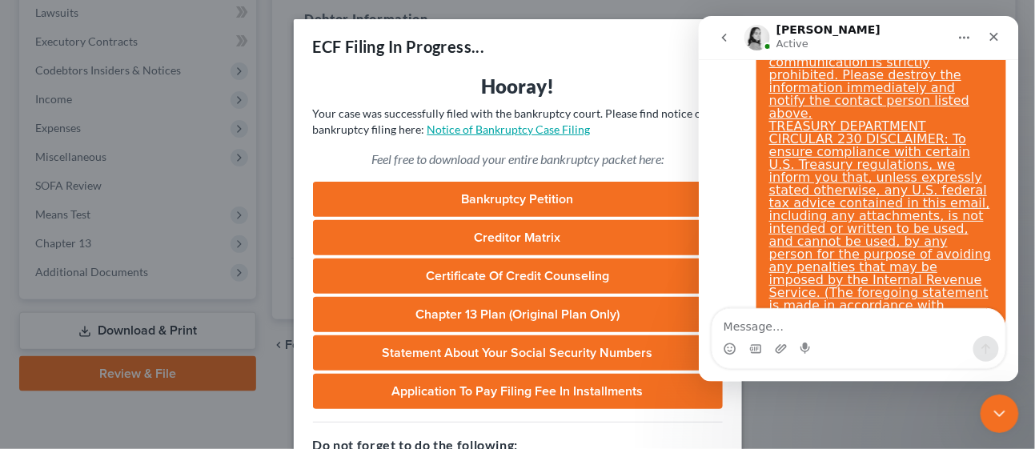
click at [527, 129] on link "Notice of Bankruptcy Case Filing" at bounding box center [508, 129] width 163 height 14
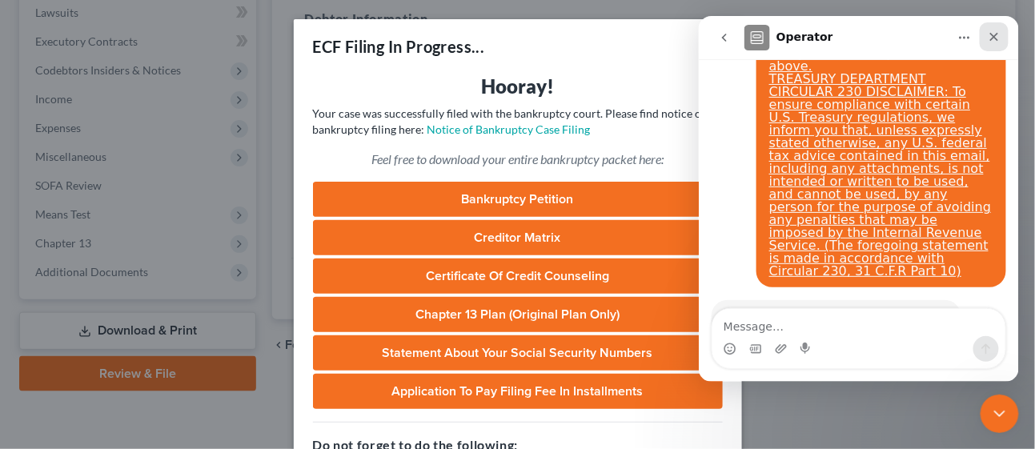
click at [996, 34] on icon "Close" at bounding box center [993, 36] width 13 height 13
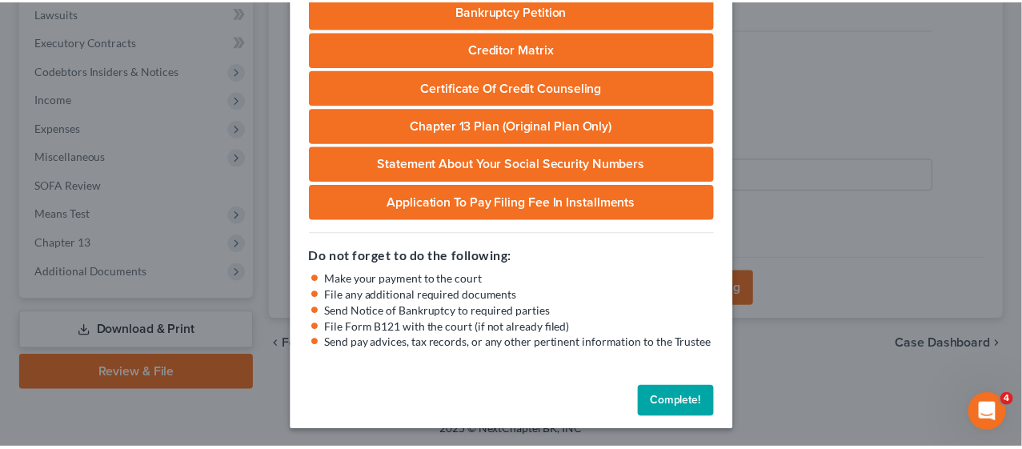
scroll to position [190, 0]
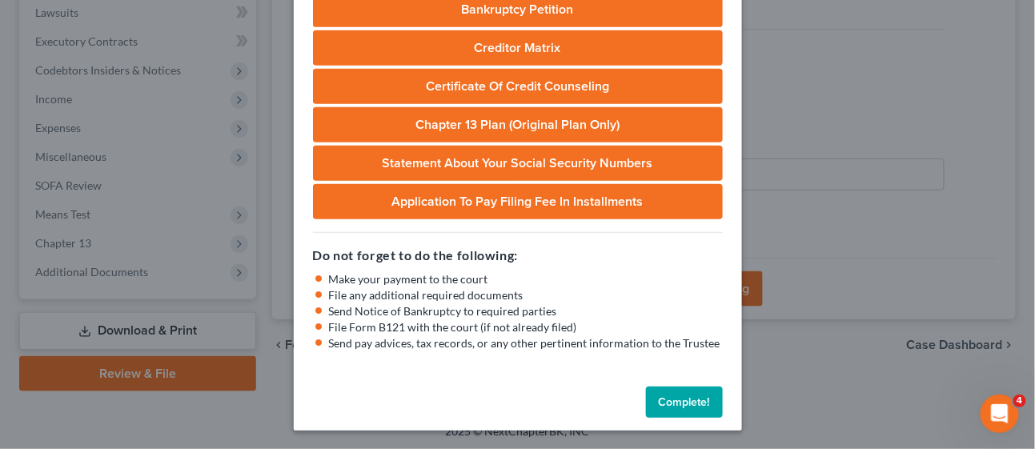
click at [663, 405] on button "Complete!" at bounding box center [684, 403] width 77 height 32
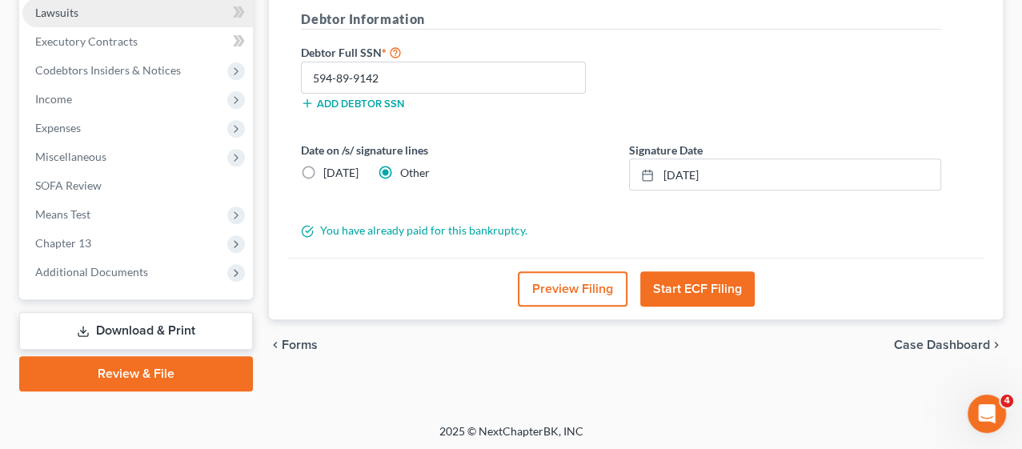
click at [144, 6] on link "Lawsuits" at bounding box center [137, 12] width 230 height 29
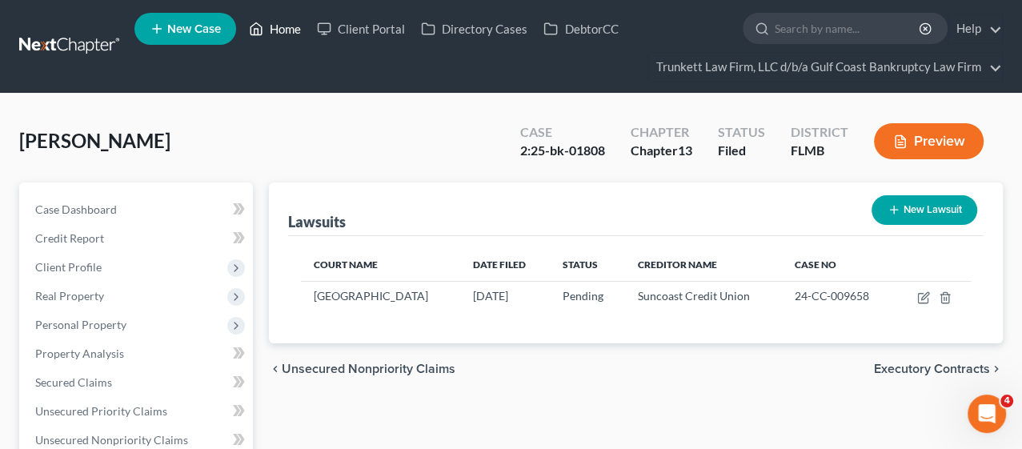
click at [284, 30] on link "Home" at bounding box center [275, 28] width 68 height 29
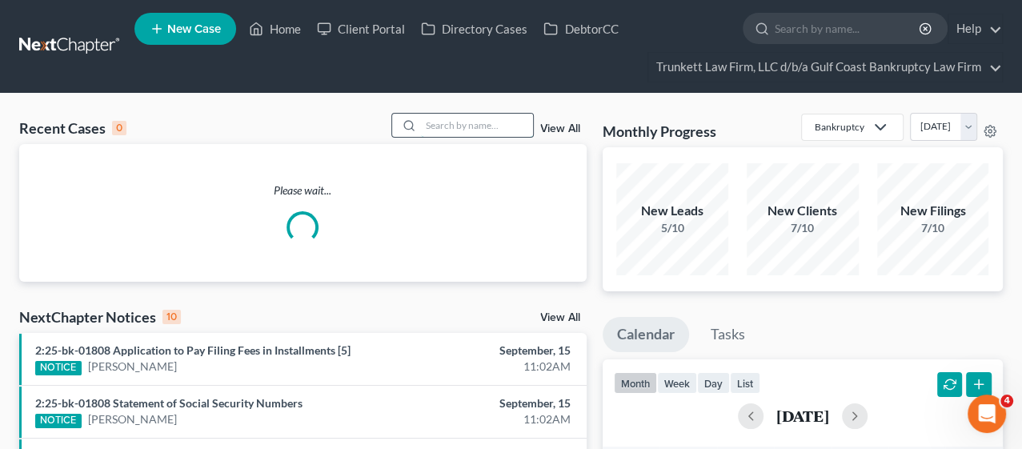
click at [435, 126] on input "search" at bounding box center [477, 125] width 112 height 23
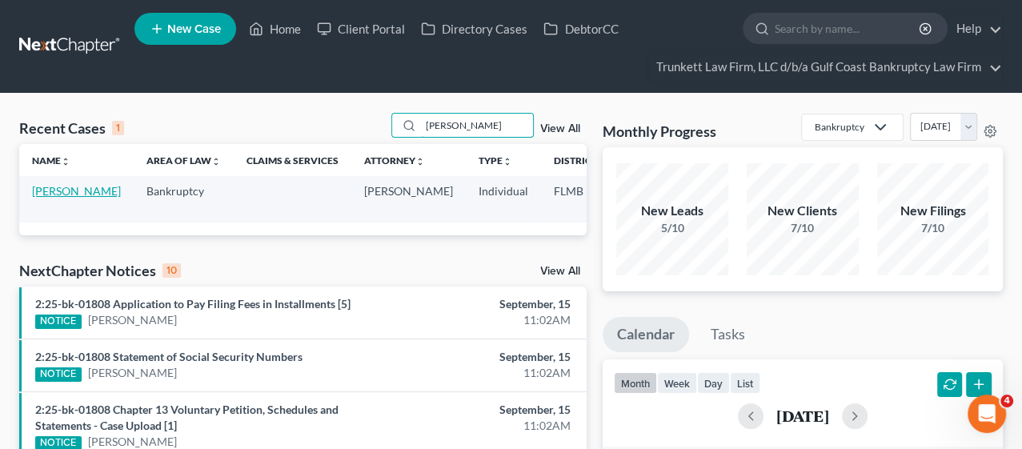
type input "[PERSON_NAME]"
click at [56, 198] on link "[PERSON_NAME]" at bounding box center [76, 191] width 89 height 14
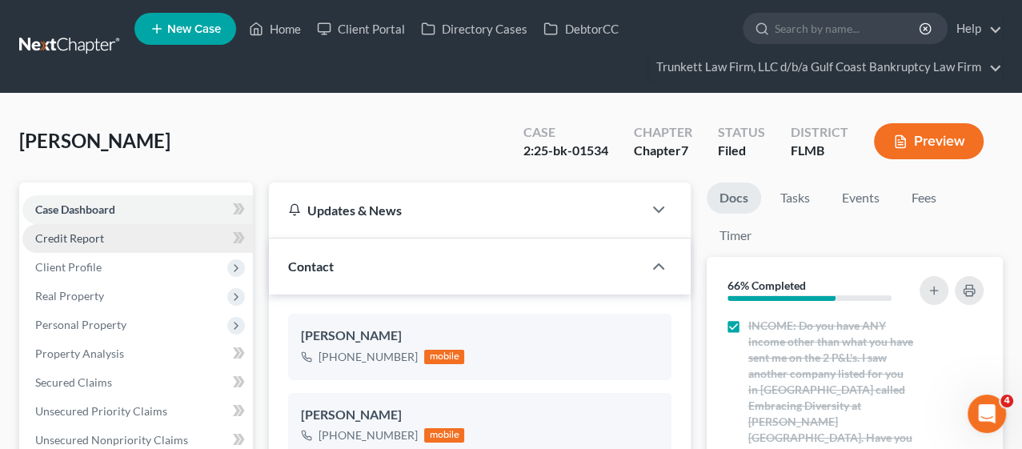
scroll to position [716, 0]
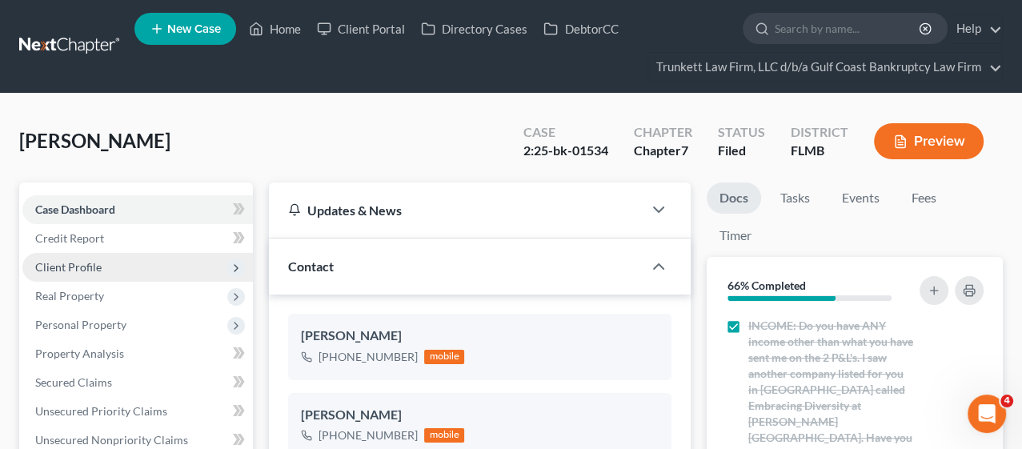
click at [65, 261] on span "Client Profile" at bounding box center [68, 267] width 66 height 14
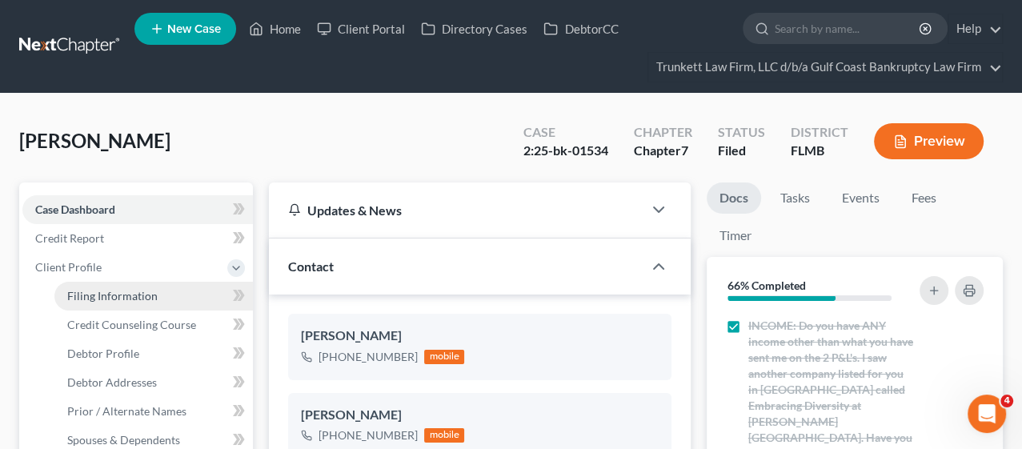
click at [81, 289] on span "Filing Information" at bounding box center [112, 296] width 90 height 14
select select "1"
select select "0"
select select "9"
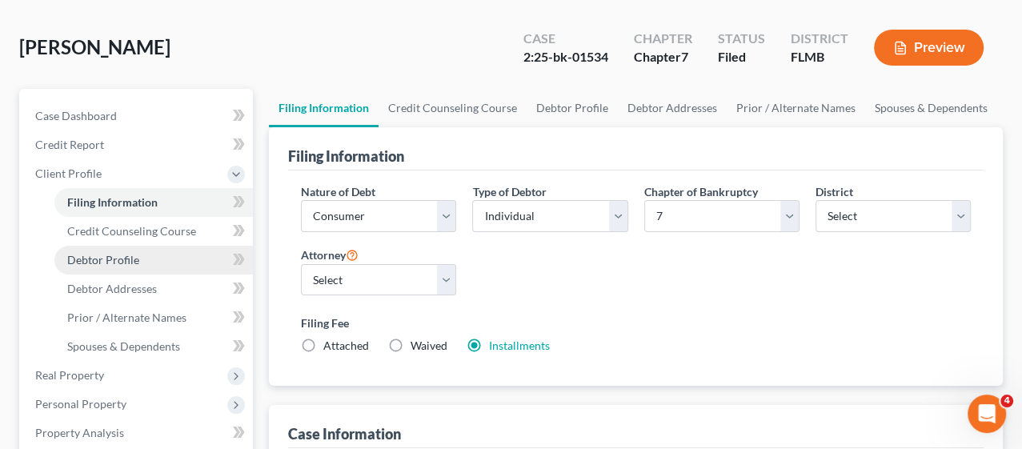
scroll to position [355, 0]
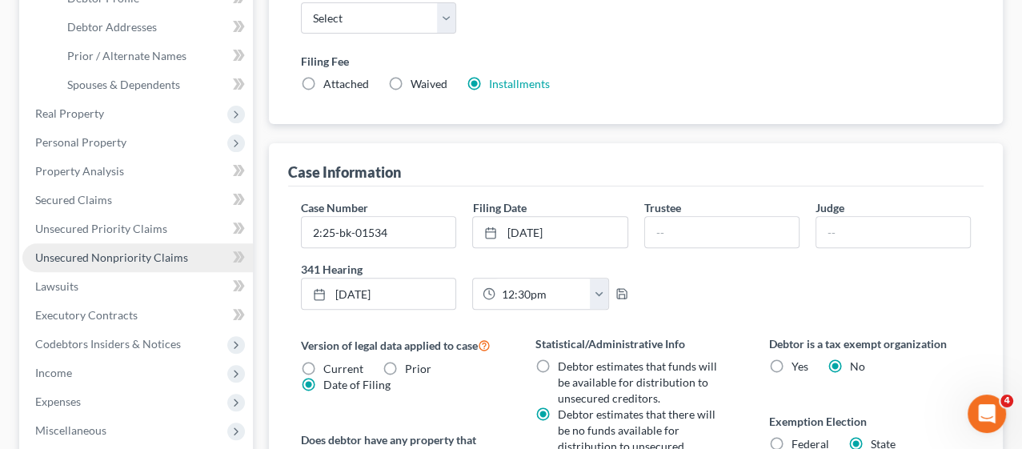
click at [90, 260] on span "Unsecured Nonpriority Claims" at bounding box center [111, 257] width 153 height 14
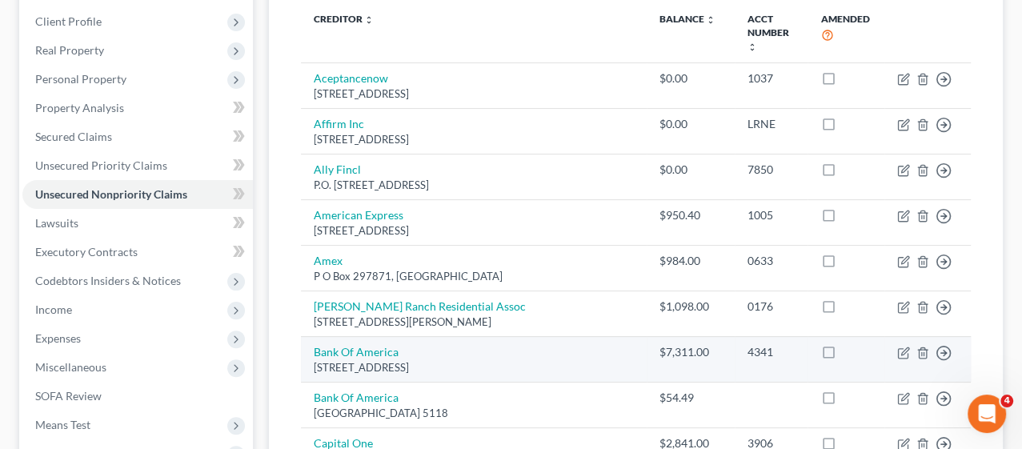
scroll to position [355, 0]
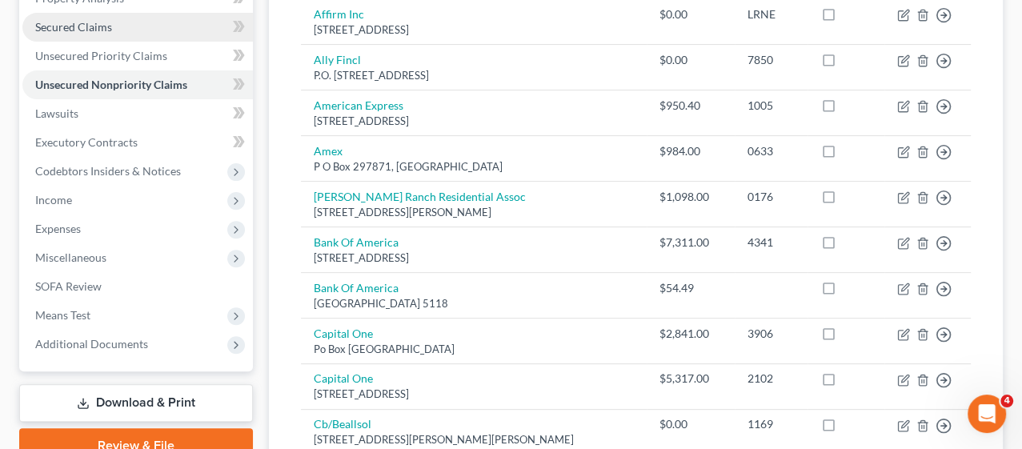
click at [104, 28] on span "Secured Claims" at bounding box center [73, 27] width 77 height 14
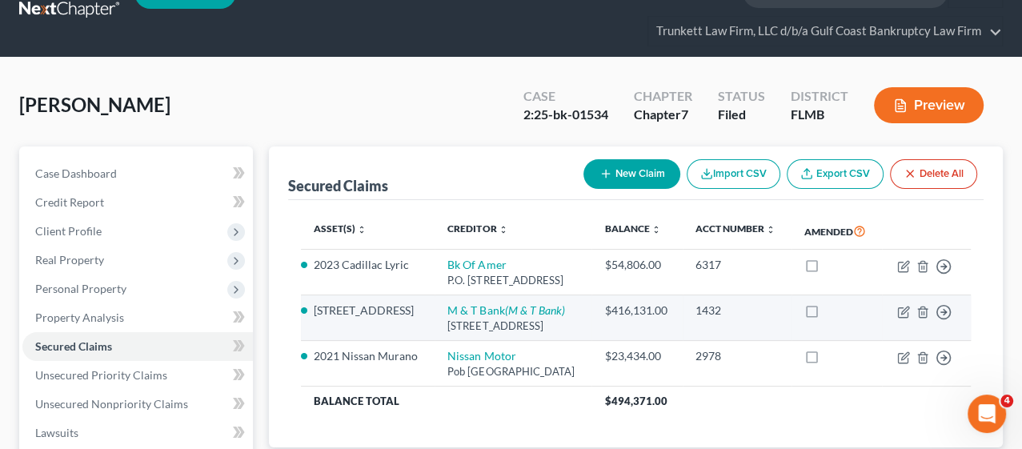
scroll to position [89, 0]
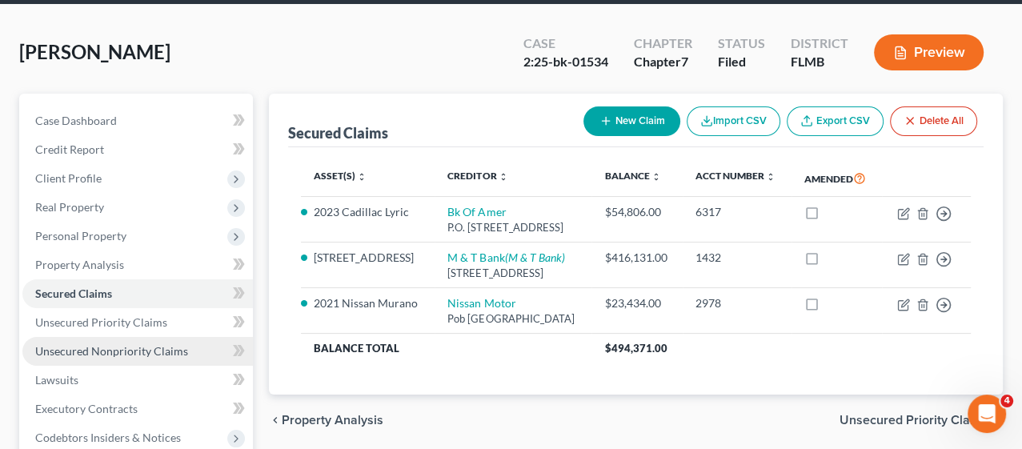
click at [92, 348] on span "Unsecured Nonpriority Claims" at bounding box center [111, 351] width 153 height 14
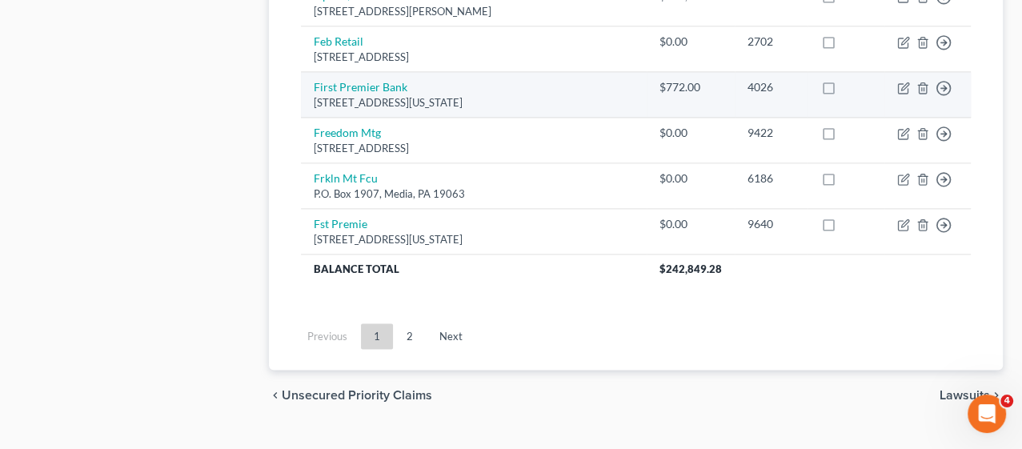
scroll to position [1509, 0]
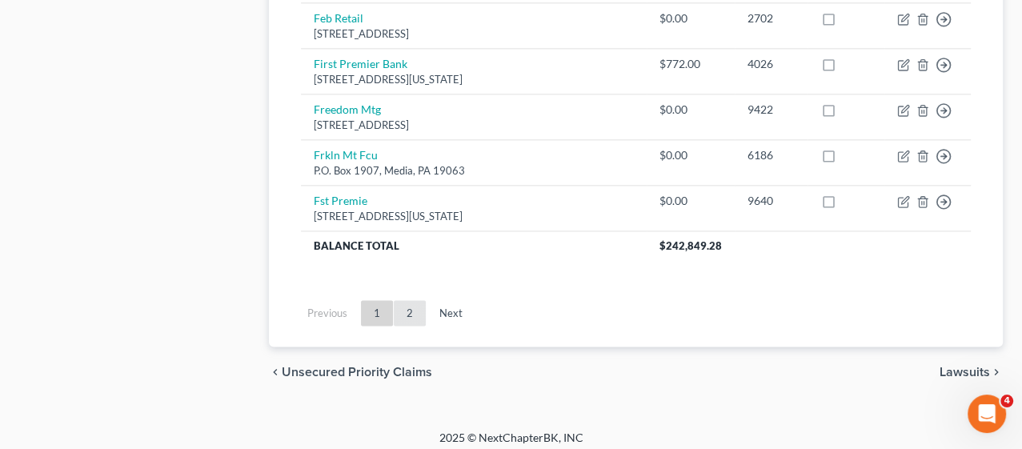
click at [402, 309] on link "2" at bounding box center [410, 313] width 32 height 26
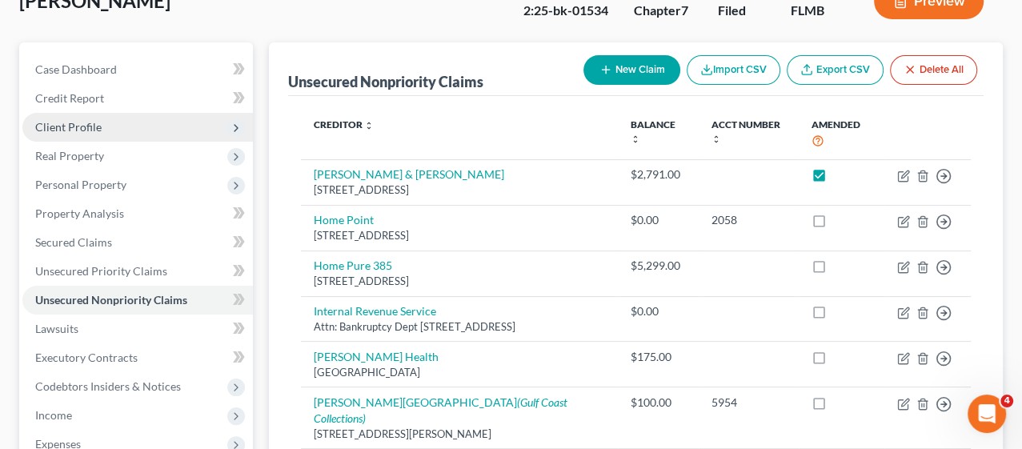
scroll to position [0, 0]
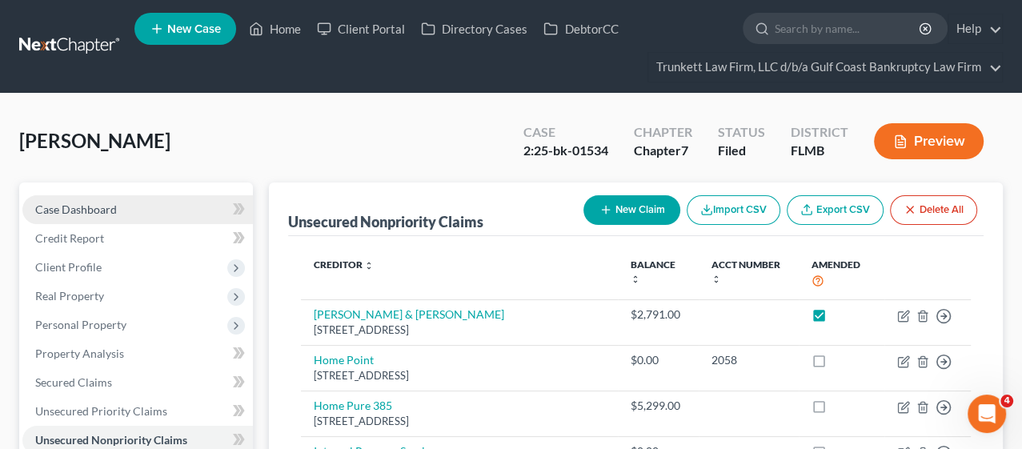
drag, startPoint x: 88, startPoint y: 213, endPoint x: 101, endPoint y: 206, distance: 14.3
click at [88, 213] on span "Case Dashboard" at bounding box center [76, 209] width 82 height 14
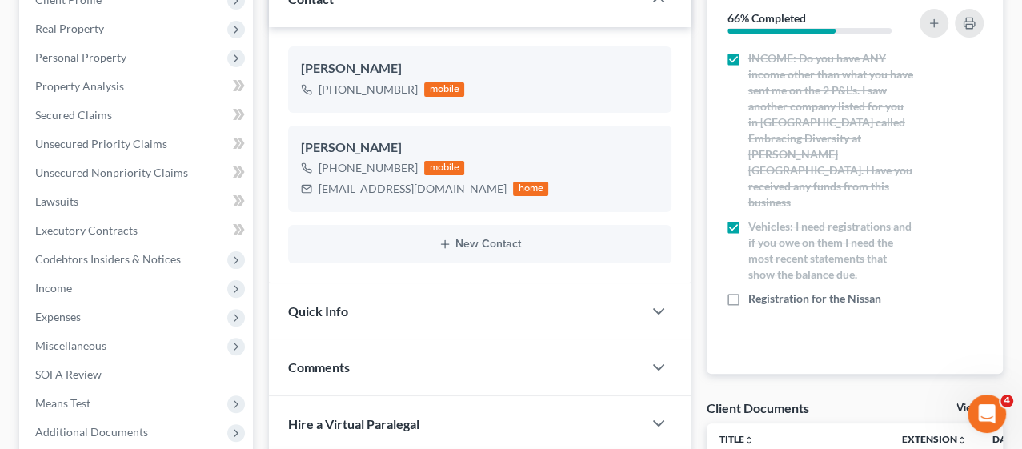
scroll to position [242, 0]
